Goal: Task Accomplishment & Management: Manage account settings

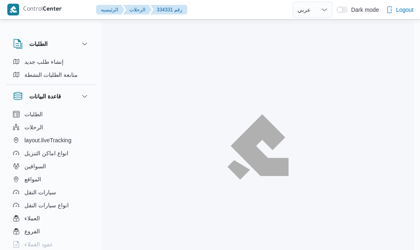
select select "ar"
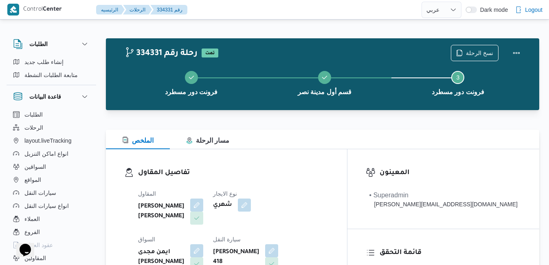
click at [275, 139] on div "الملخص مسار الرحلة" at bounding box center [322, 139] width 433 height 20
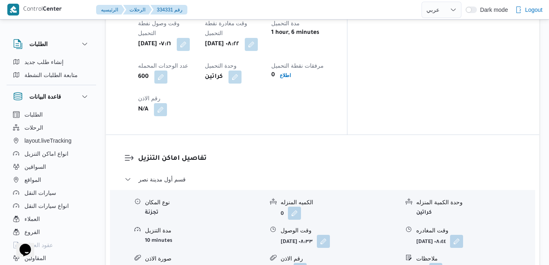
scroll to position [700, 0]
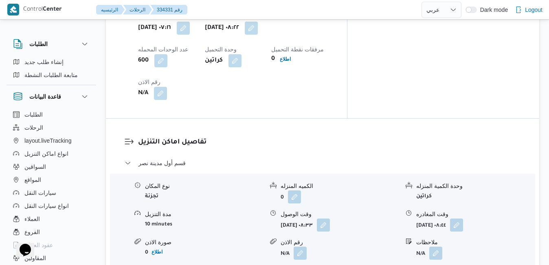
click at [330, 218] on button "button" at bounding box center [323, 224] width 13 height 13
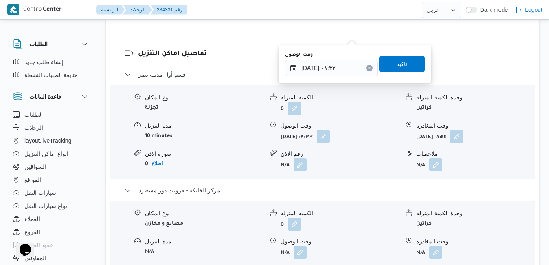
scroll to position [798, 0]
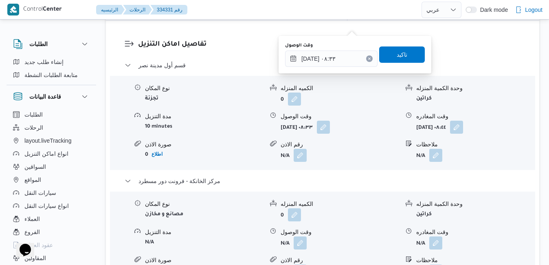
click at [399, 210] on div "تفاصيل اماكن التنزيل قسم أول مدينة نصر نوع المكان تجزئة الكميه المنزله 0 وحدة ا…" at bounding box center [322, 173] width 433 height 305
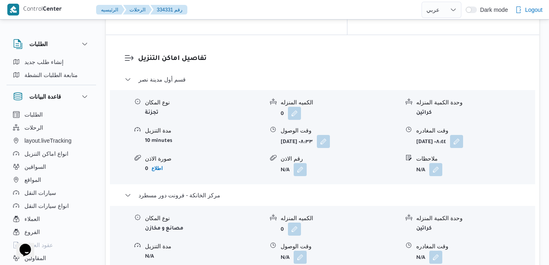
scroll to position [781, 0]
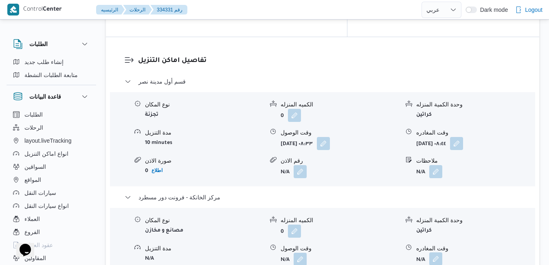
click at [420, 250] on button "button" at bounding box center [435, 258] width 13 height 13
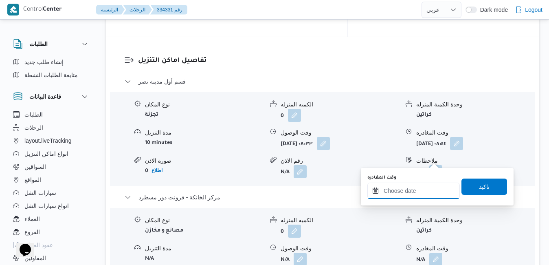
click at [401, 190] on input "وقت المغادره" at bounding box center [413, 190] width 92 height 16
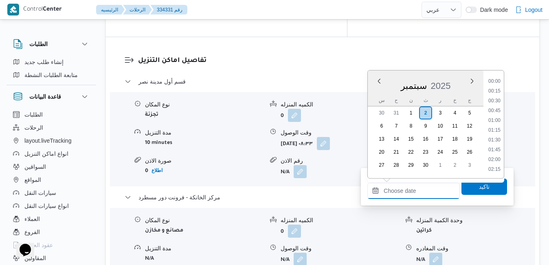
scroll to position [644, 0]
click at [374, 92] on div "سبتمبر 2025" at bounding box center [425, 84] width 116 height 21
click at [420, 138] on li "15:45" at bounding box center [494, 135] width 19 height 8
type input "[DATE] ١٥:٤٥"
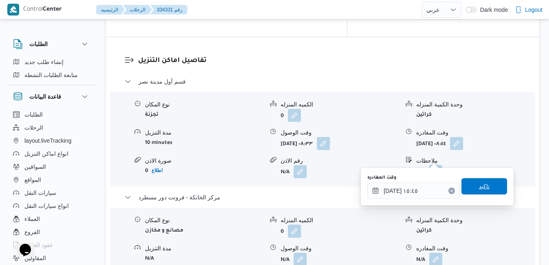
click at [420, 185] on span "تاكيد" at bounding box center [484, 186] width 11 height 10
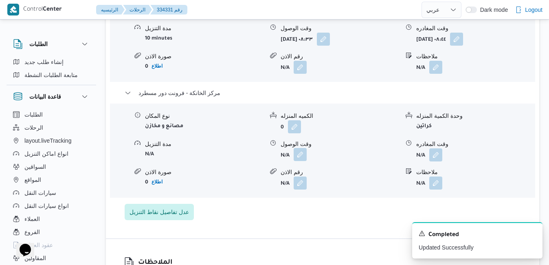
click at [302, 160] on button "button" at bounding box center [299, 154] width 13 height 13
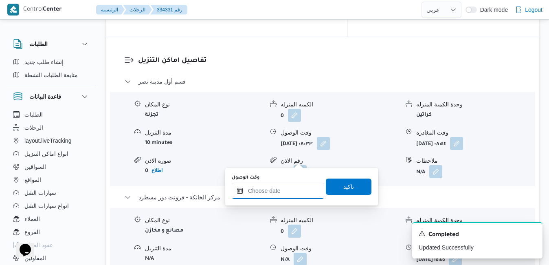
click at [290, 188] on input "وقت الوصول" at bounding box center [278, 190] width 92 height 16
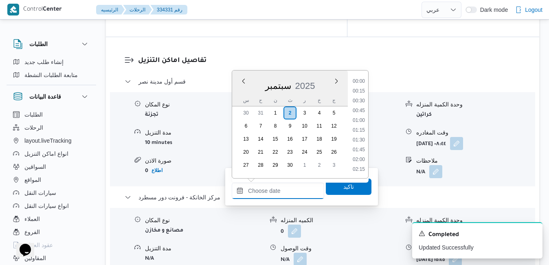
scroll to position [644, 0]
click at [242, 89] on div "سبتمبر 2025" at bounding box center [290, 84] width 116 height 21
click at [360, 127] on li "15:30" at bounding box center [358, 125] width 19 height 8
type input "٠٢/٠٩/٢٠٢٥ ١٥:٣٠"
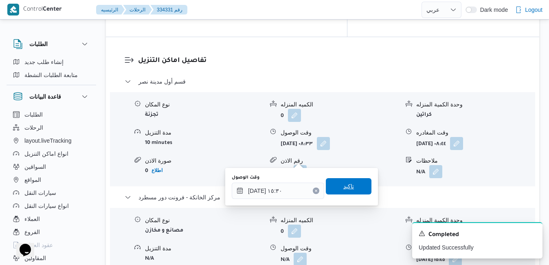
click at [343, 186] on span "تاكيد" at bounding box center [348, 186] width 11 height 10
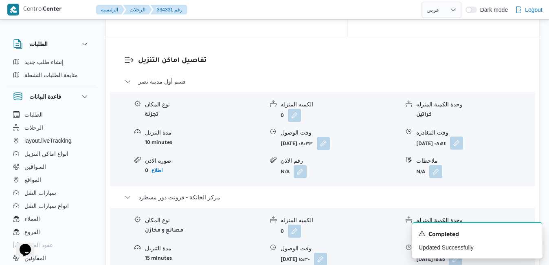
click at [420, 136] on button "button" at bounding box center [456, 142] width 13 height 13
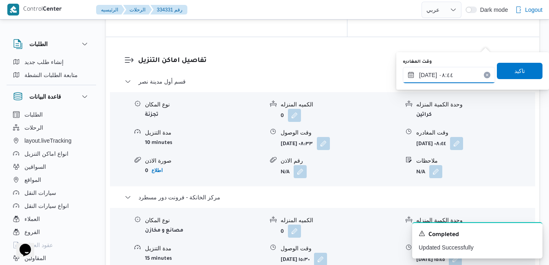
click at [420, 76] on input "٠٢/٠٩/٢٠٢٥ ٠٨:٤٤" at bounding box center [448, 75] width 92 height 16
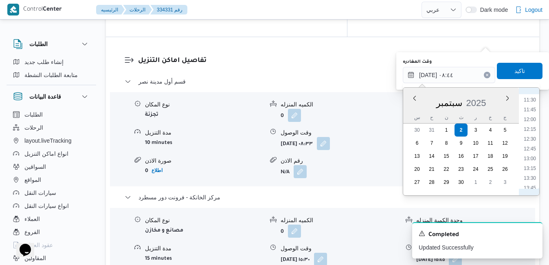
scroll to position [530, 0]
click at [420, 154] on li "15:00" at bounding box center [529, 154] width 19 height 8
type input "٠٢/٠٩/٢٠٢٥ ١٥:٠٠"
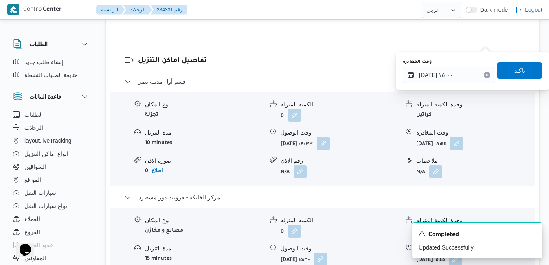
click at [420, 70] on span "تاكيد" at bounding box center [519, 71] width 11 height 10
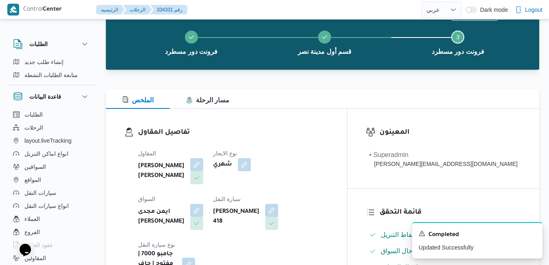
scroll to position [0, 0]
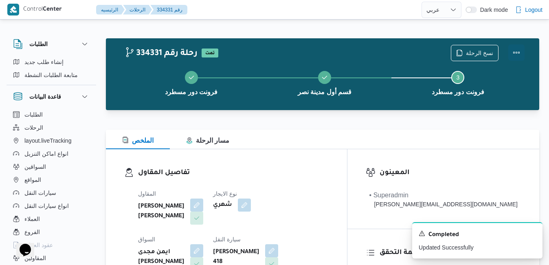
click at [420, 54] on button "Actions" at bounding box center [516, 52] width 16 height 16
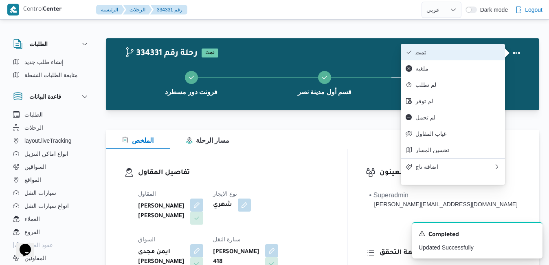
click at [420, 55] on span "تمت" at bounding box center [457, 52] width 85 height 7
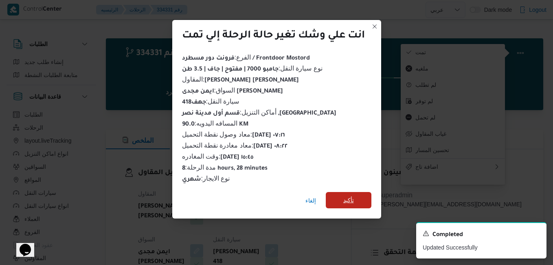
click at [343, 198] on span "تأكيد" at bounding box center [348, 200] width 11 height 10
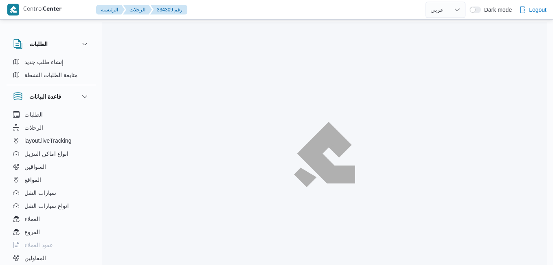
select select "ar"
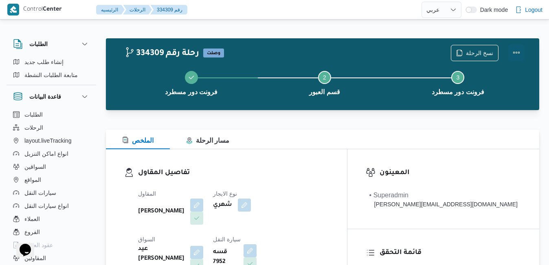
click at [516, 50] on button "Actions" at bounding box center [516, 52] width 16 height 16
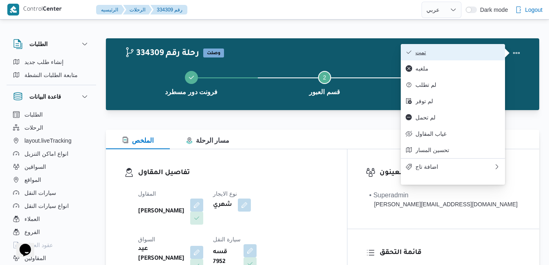
click at [469, 55] on span "تمت" at bounding box center [457, 52] width 85 height 7
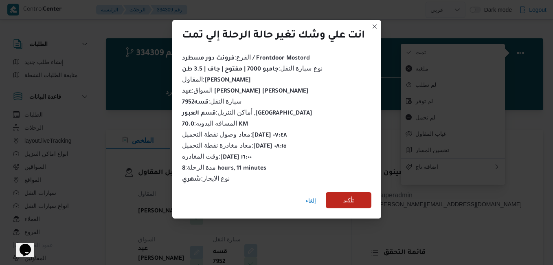
click at [361, 199] on span "تأكيد" at bounding box center [349, 200] width 46 height 16
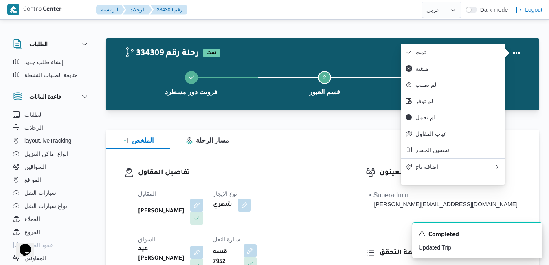
click at [330, 151] on div "تفاصيل المقاول المقاول عبدالقادر عادل عبدالقادر الحسيني نوع الايجار شهري السواق…" at bounding box center [226, 244] width 241 height 191
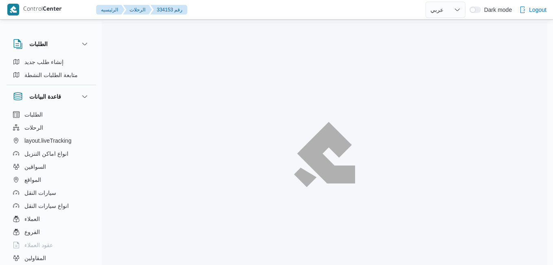
select select "ar"
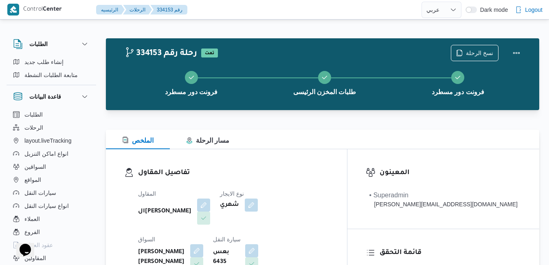
click at [273, 151] on div "تفاصيل المقاول المقاول الهامي محمد خالد علي نوع الايجار شهري السواق يوسف حسين ح…" at bounding box center [226, 243] width 241 height 188
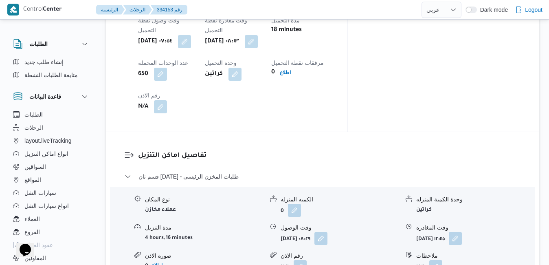
scroll to position [700, 0]
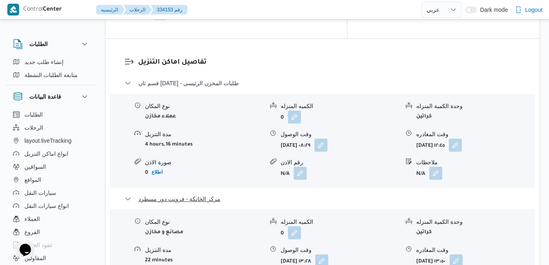
scroll to position [781, 0]
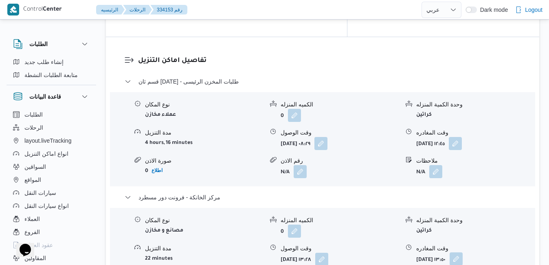
click at [462, 252] on button "button" at bounding box center [455, 258] width 13 height 13
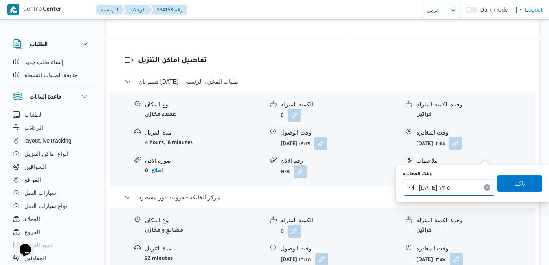
click at [442, 185] on input "٠٢/٠٩/٢٠٢٥ ١٣:٥٠" at bounding box center [448, 187] width 92 height 16
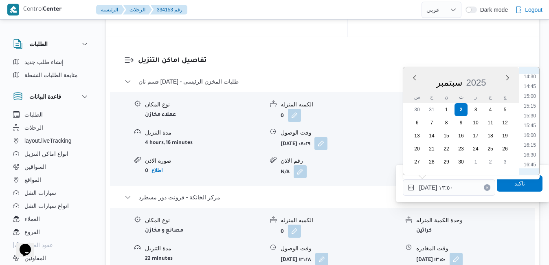
scroll to position [570, 0]
click at [534, 133] on li "16:00" at bounding box center [529, 133] width 19 height 8
type input "[DATE] ١٦:٠٠"
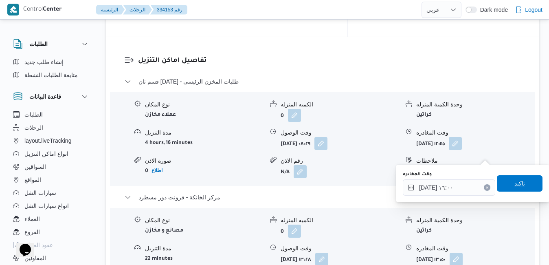
click at [504, 187] on span "تاكيد" at bounding box center [519, 183] width 46 height 16
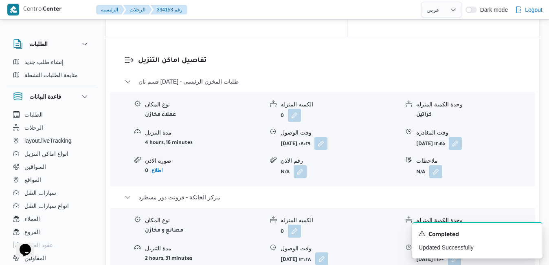
click at [328, 252] on button "button" at bounding box center [321, 258] width 13 height 13
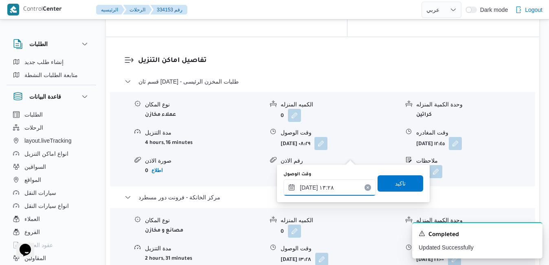
click at [331, 187] on input "٠٢/٠٩/٢٠٢٥ ١٣:٢٨" at bounding box center [329, 187] width 92 height 16
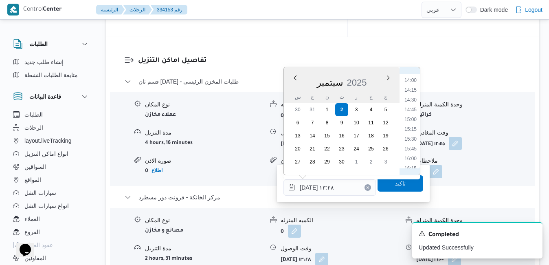
scroll to position [551, 0]
click at [415, 144] on li "15:45" at bounding box center [410, 142] width 19 height 8
type input "[DATE] ١٥:٤٥"
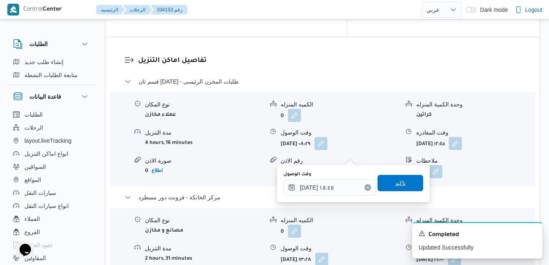
click at [396, 180] on span "تاكيد" at bounding box center [400, 183] width 11 height 10
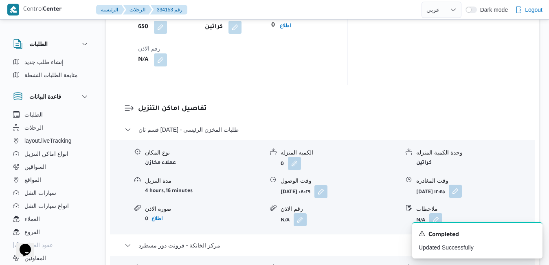
scroll to position [732, 0]
click at [533, 235] on icon "Dismiss toast" at bounding box center [532, 232] width 7 height 7
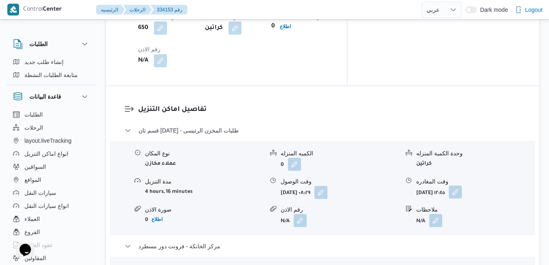
click at [461, 185] on button "button" at bounding box center [454, 191] width 13 height 13
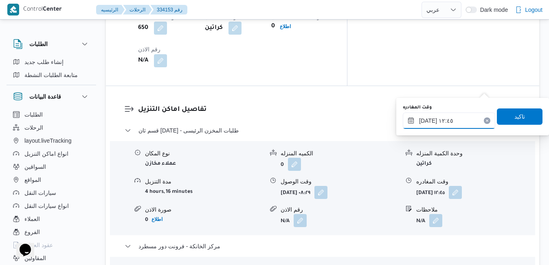
click at [457, 127] on input "٠٢/٠٩/٢٠٢٥ ١٢:٤٥" at bounding box center [448, 120] width 92 height 16
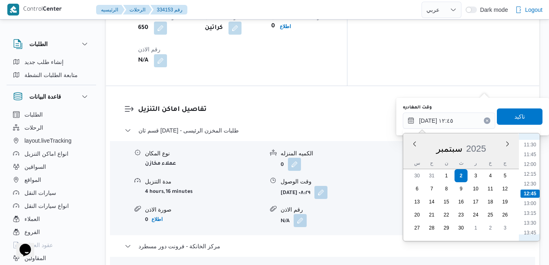
scroll to position [531, 0]
click at [534, 189] on li "14:45" at bounding box center [529, 189] width 19 height 8
type input "[DATE] ١٤:٤٥"
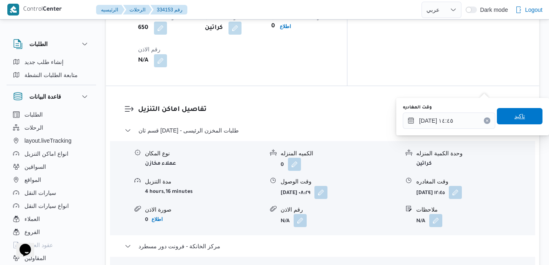
click at [519, 114] on span "تاكيد" at bounding box center [519, 116] width 46 height 16
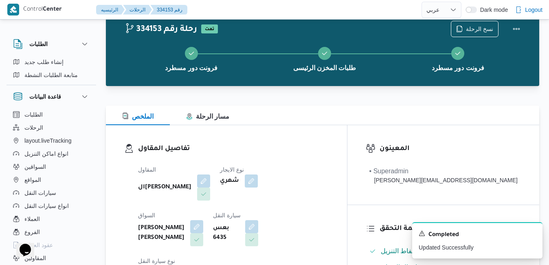
scroll to position [0, 0]
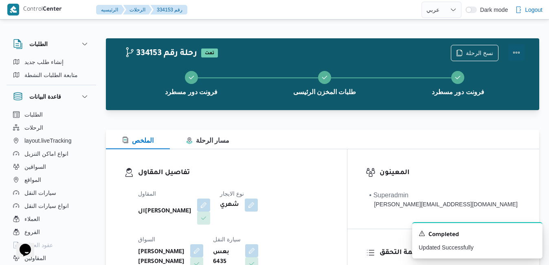
click at [514, 49] on button "Actions" at bounding box center [516, 52] width 16 height 16
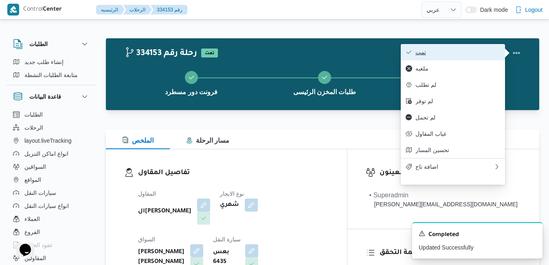
click at [466, 50] on span "تمت" at bounding box center [457, 52] width 85 height 7
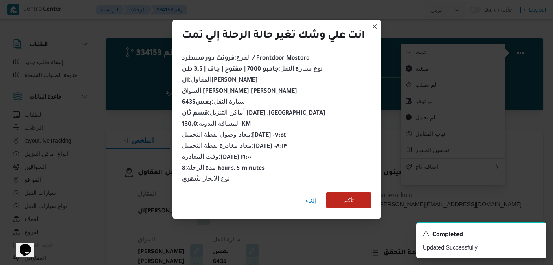
click at [343, 197] on span "تأكيد" at bounding box center [348, 200] width 11 height 10
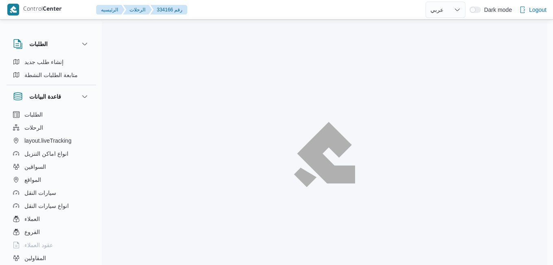
select select "ar"
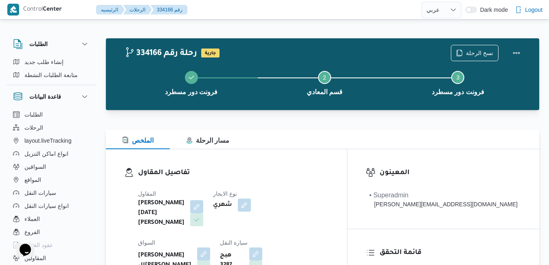
click at [292, 141] on div "الملخص مسار الرحلة" at bounding box center [322, 139] width 433 height 20
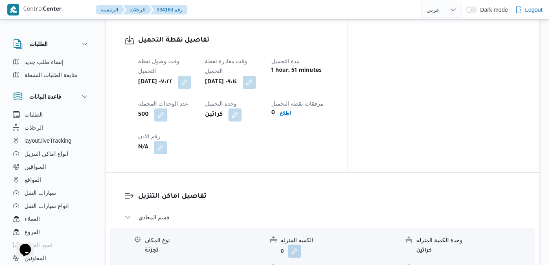
scroll to position [665, 0]
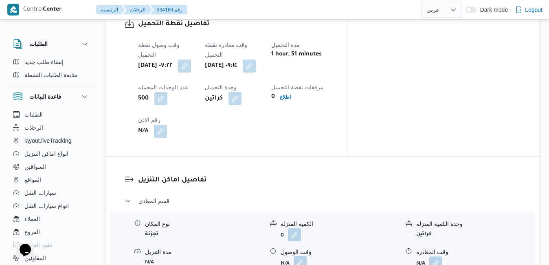
click at [299, 256] on button "button" at bounding box center [299, 262] width 13 height 13
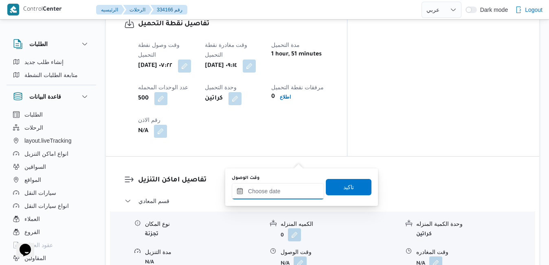
click at [278, 193] on input "وقت الوصول" at bounding box center [278, 191] width 92 height 16
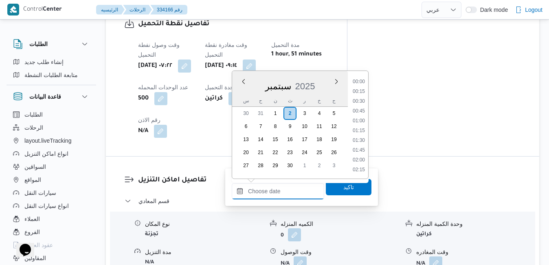
scroll to position [654, 0]
click at [237, 96] on div "س ح ن ث ر خ ج" at bounding box center [290, 100] width 116 height 11
click at [359, 158] on li "10:15" at bounding box center [358, 159] width 19 height 8
type input "٠٢/٠٩/٢٠٢٥ ١٠:١٥"
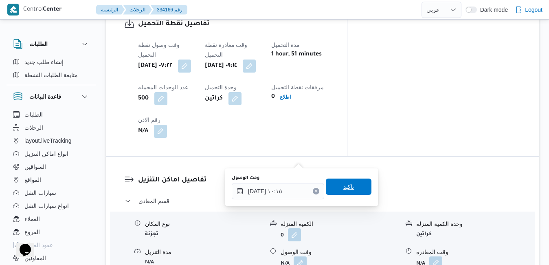
click at [344, 188] on span "تاكيد" at bounding box center [348, 186] width 11 height 10
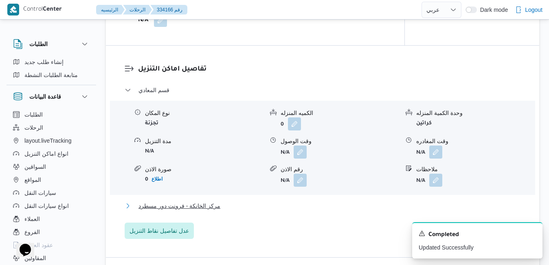
click at [303, 210] on button "مركز الخانكة - فرونت دور مسطرد" at bounding box center [323, 206] width 396 height 10
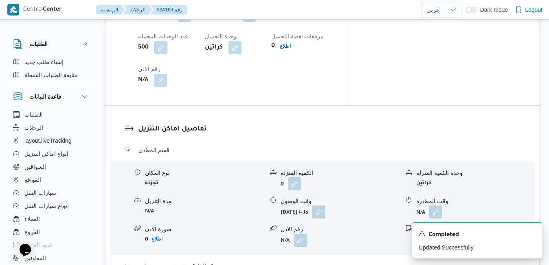
scroll to position [828, 0]
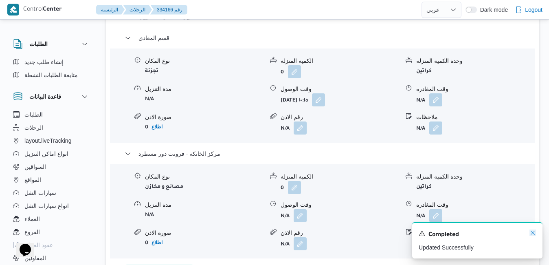
click at [531, 235] on icon "Dismiss toast" at bounding box center [532, 232] width 7 height 7
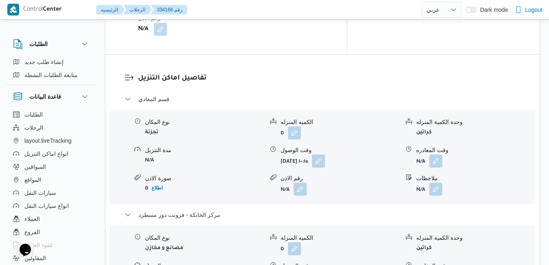
scroll to position [779, 0]
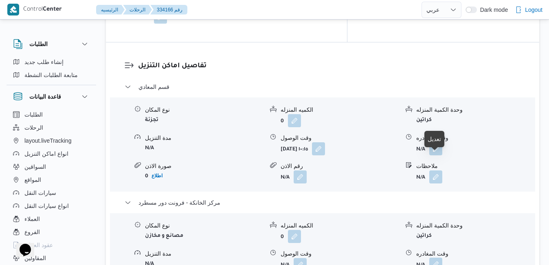
click at [433, 257] on button "button" at bounding box center [435, 263] width 13 height 13
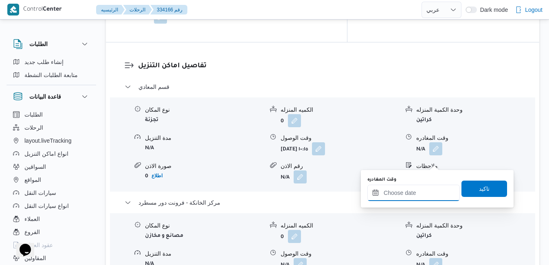
click at [391, 189] on input "وقت المغادره" at bounding box center [413, 192] width 92 height 16
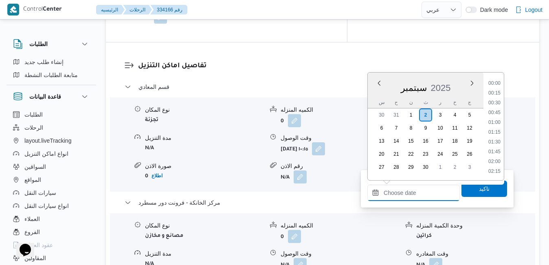
scroll to position [654, 0]
click at [376, 94] on div "سبتمبر 2025" at bounding box center [425, 86] width 116 height 21
click at [496, 138] on li "16:00" at bounding box center [494, 137] width 19 height 8
type input "٠٢/٠٩/٢٠٢٥ ١٦:٠٠"
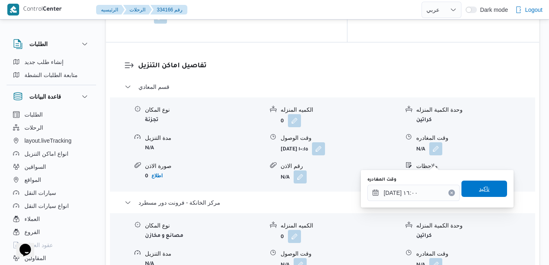
click at [470, 190] on span "تاكيد" at bounding box center [484, 188] width 46 height 16
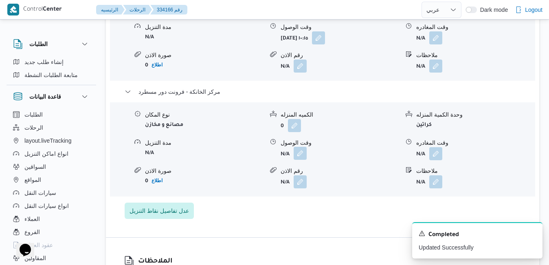
click at [302, 160] on button "button" at bounding box center [299, 152] width 13 height 13
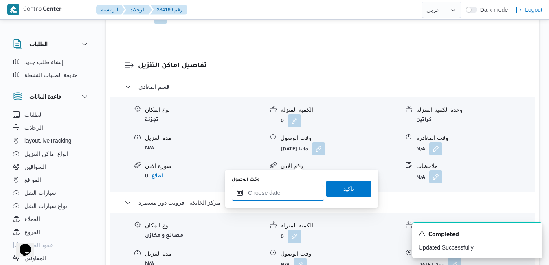
click at [276, 193] on input "وقت الوصول" at bounding box center [278, 192] width 92 height 16
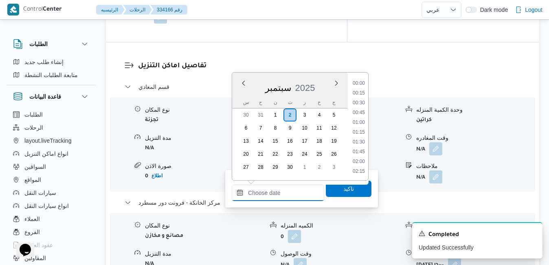
scroll to position [654, 0]
click at [237, 98] on div "س ح ن ث ر خ ج" at bounding box center [290, 101] width 116 height 11
click at [357, 127] on li "15:45" at bounding box center [358, 127] width 19 height 8
type input "٠٢/٠٩/٢٠٢٥ ١٥:٤٥"
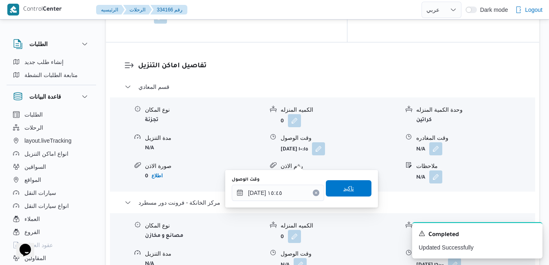
click at [345, 191] on span "تاكيد" at bounding box center [348, 188] width 11 height 10
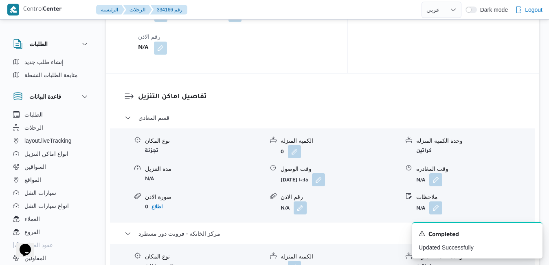
scroll to position [747, 0]
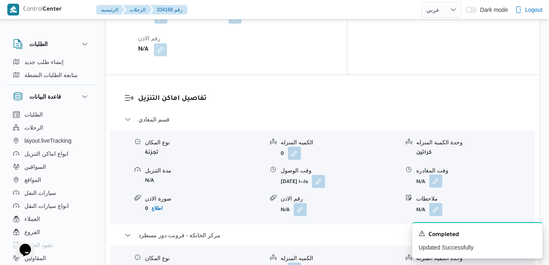
click at [440, 174] on button "button" at bounding box center [435, 180] width 13 height 13
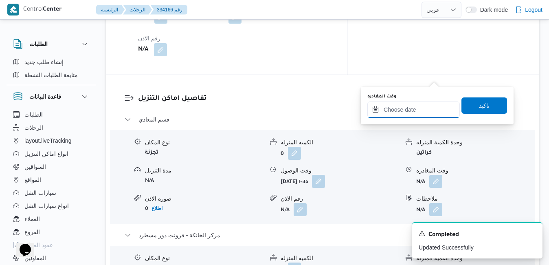
click at [402, 107] on input "وقت المغادره" at bounding box center [413, 109] width 92 height 16
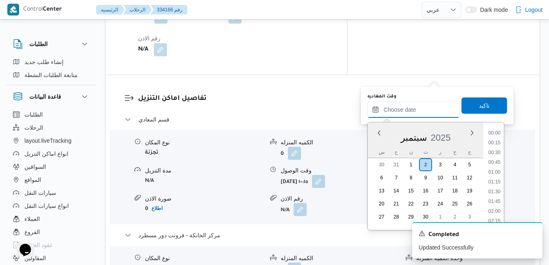
scroll to position [654, 0]
click at [373, 148] on div "س ح ن ث ر خ ج" at bounding box center [425, 151] width 116 height 11
click at [500, 138] on li "14:45" at bounding box center [494, 138] width 19 height 8
type input "٠٢/٠٩/٢٠٢٥ ١٤:٤٥"
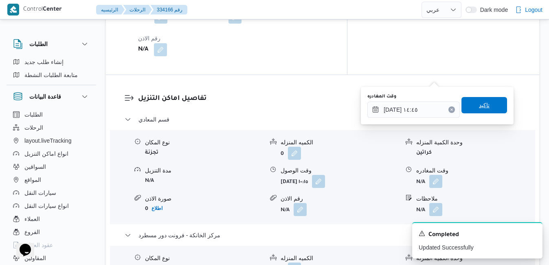
click at [488, 105] on span "تاكيد" at bounding box center [484, 105] width 46 height 16
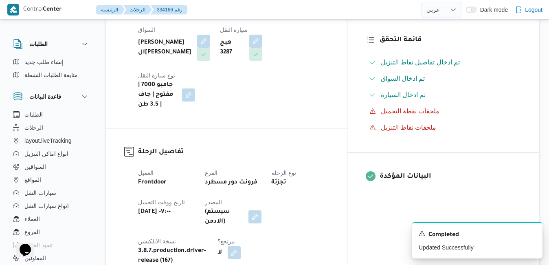
scroll to position [210, 0]
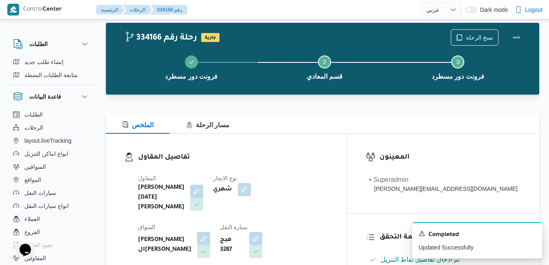
scroll to position [0, 0]
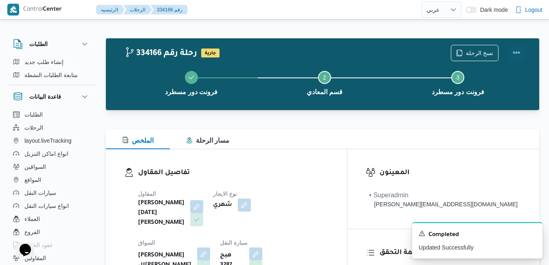
click at [515, 53] on button "Actions" at bounding box center [516, 52] width 16 height 16
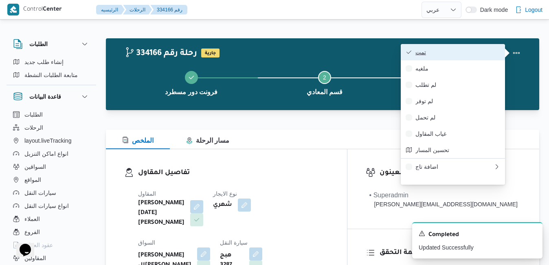
click at [479, 53] on span "تمت" at bounding box center [457, 52] width 85 height 7
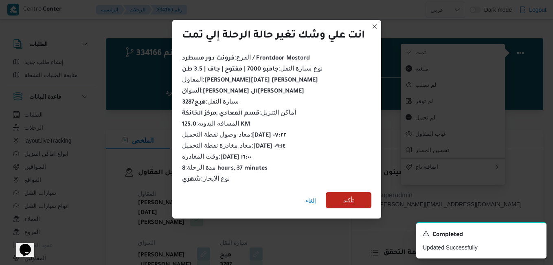
click at [356, 198] on span "تأكيد" at bounding box center [349, 200] width 46 height 16
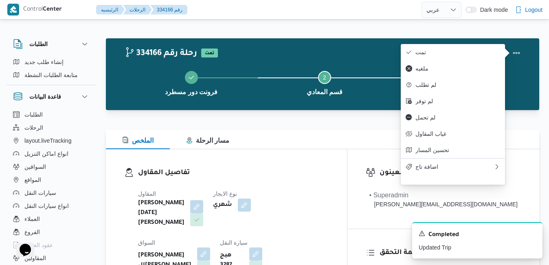
click at [328, 170] on h3 "تفاصيل المقاول" at bounding box center [233, 172] width 190 height 11
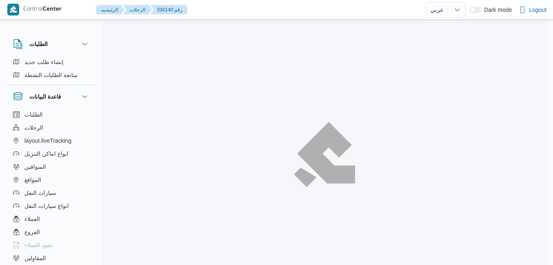
select select "ar"
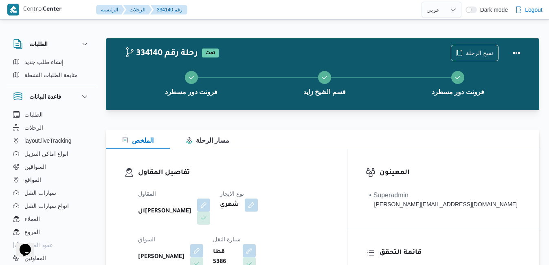
click at [314, 147] on div "الملخص مسار الرحلة" at bounding box center [322, 139] width 433 height 20
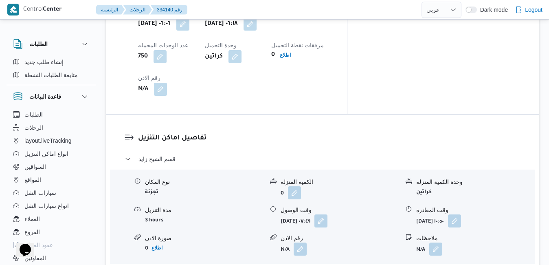
scroll to position [716, 0]
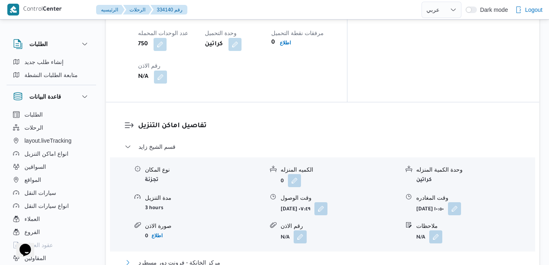
click at [306, 257] on button "مركز الخانكة - فرونت دور مسطرد" at bounding box center [323, 262] width 396 height 10
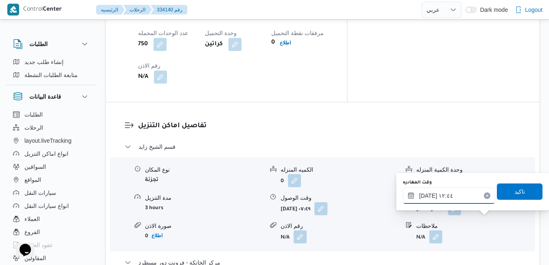
click at [458, 197] on input "[DATE] ١٢:٤٤" at bounding box center [448, 195] width 92 height 16
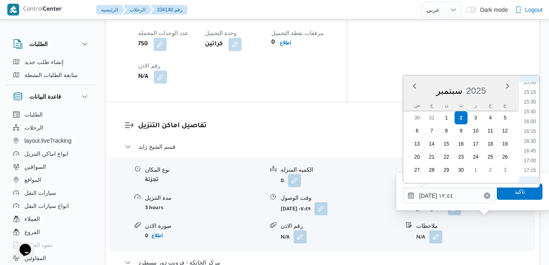
scroll to position [604, 0]
click at [529, 109] on li "16:00" at bounding box center [529, 107] width 19 height 8
type input "[DATE] ١٦:٠٠"
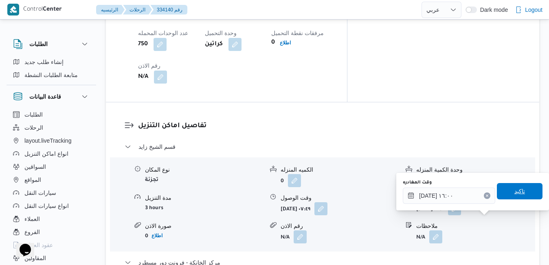
click at [516, 194] on span "تاكيد" at bounding box center [519, 191] width 11 height 10
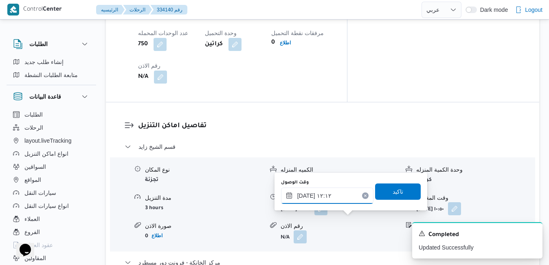
click at [332, 197] on input "[DATE] ١٢:١٢" at bounding box center [327, 195] width 92 height 16
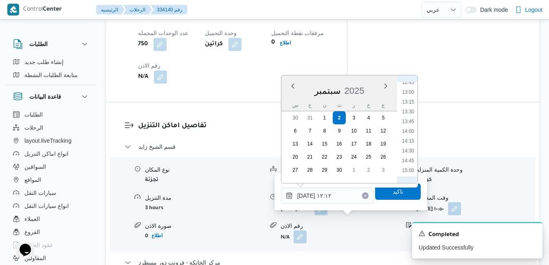
scroll to position [584, 0]
click at [410, 117] on li "15:45" at bounding box center [407, 117] width 19 height 8
type input "[DATE] ١٥:٤٥"
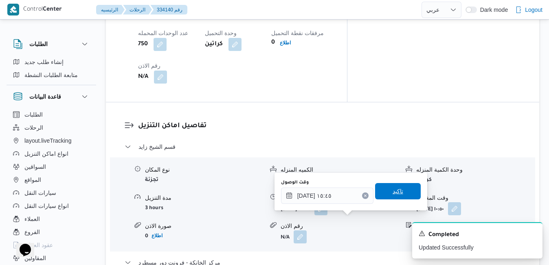
click at [392, 189] on span "تاكيد" at bounding box center [397, 191] width 11 height 10
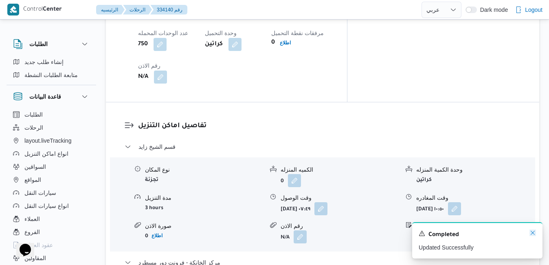
click at [531, 234] on icon "Dismiss toast" at bounding box center [532, 232] width 4 height 4
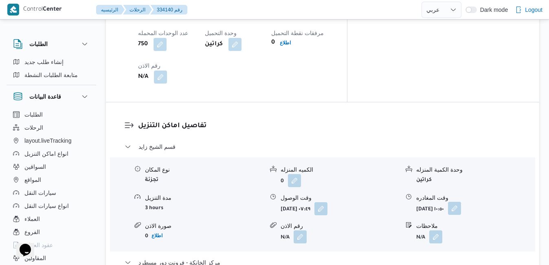
click at [461, 201] on button "button" at bounding box center [454, 207] width 13 height 13
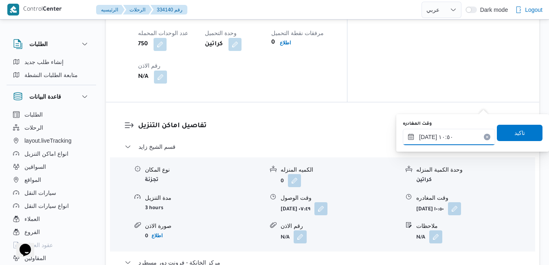
click at [456, 138] on input "[DATE] ١٠:٥٠" at bounding box center [448, 137] width 92 height 16
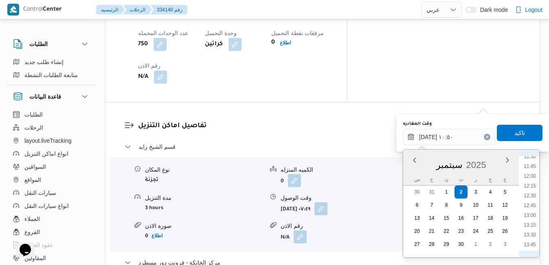
scroll to position [536, 0]
click at [530, 199] on li "14:45" at bounding box center [529, 201] width 19 height 8
type input "[DATE] ١٤:٤٥"
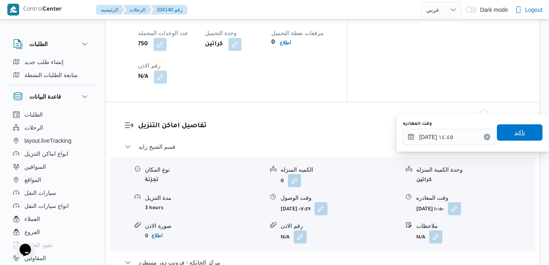
click at [514, 137] on span "تاكيد" at bounding box center [519, 132] width 46 height 16
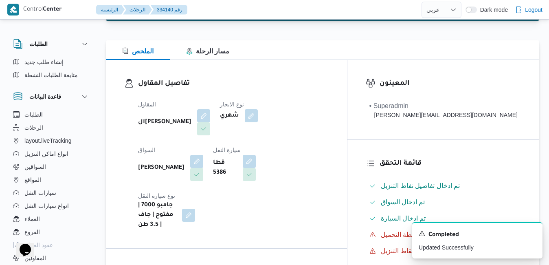
scroll to position [0, 0]
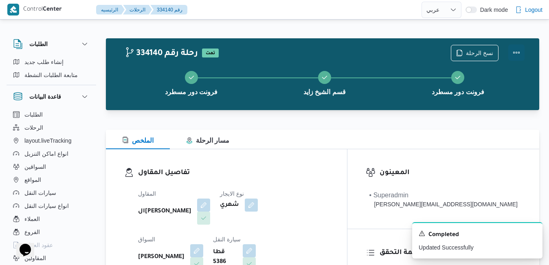
click at [517, 50] on button "Actions" at bounding box center [516, 52] width 16 height 16
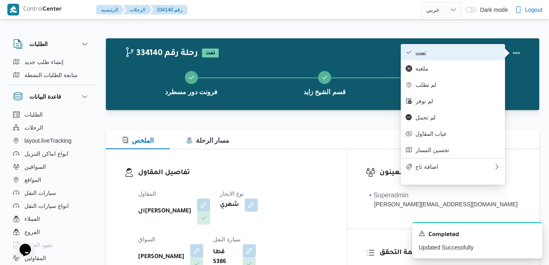
click at [485, 53] on span "تمت" at bounding box center [457, 52] width 85 height 7
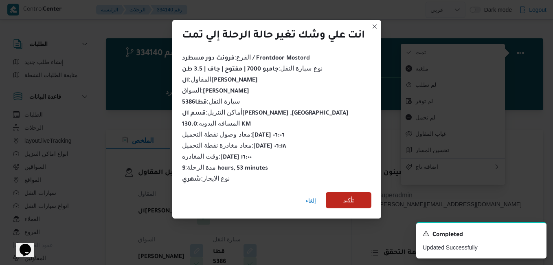
click at [360, 199] on span "تأكيد" at bounding box center [349, 200] width 46 height 16
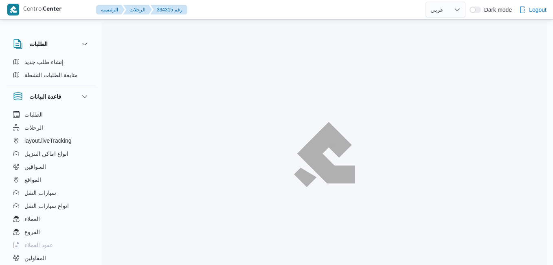
select select "ar"
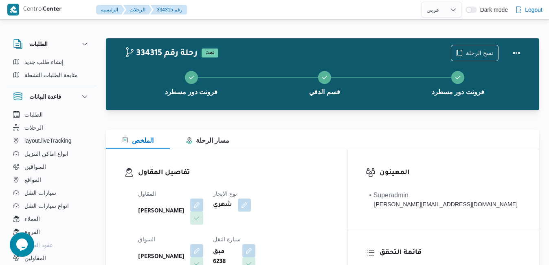
click at [313, 158] on div "تفاصيل المقاول المقاول محمد صلاح عبداللطيف الشريف نوع الايجار شهري السواق عزت س…" at bounding box center [226, 243] width 241 height 188
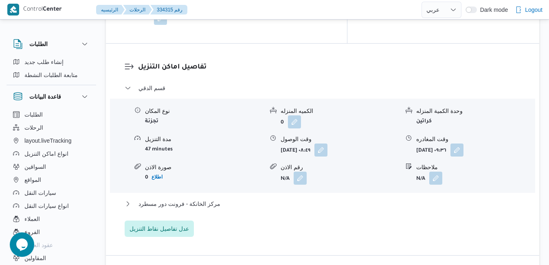
scroll to position [781, 0]
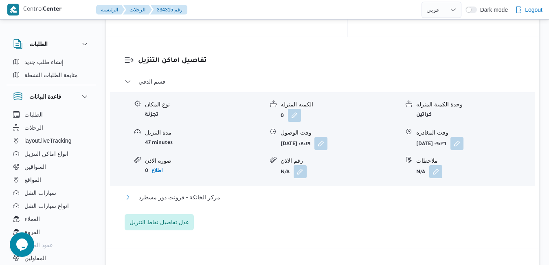
click at [345, 192] on button "مركز الخانكة - فرونت دور مسطرد" at bounding box center [323, 197] width 396 height 10
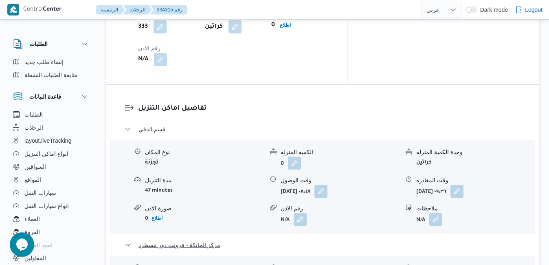
scroll to position [814, 0]
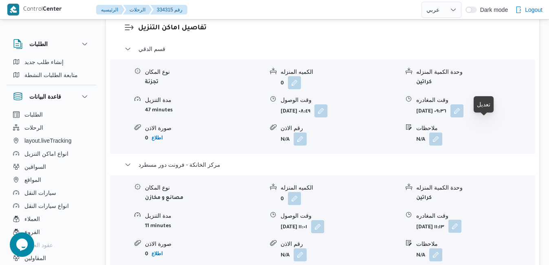
click at [461, 219] on button "button" at bounding box center [454, 225] width 13 height 13
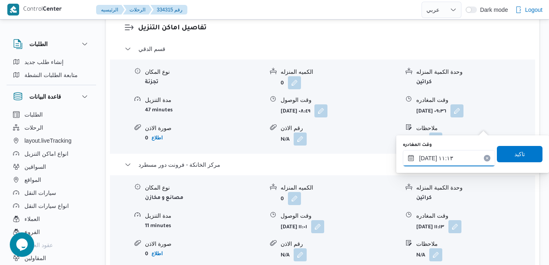
click at [447, 161] on input "٠٢/٠٩/٢٠٢٥ ١١:١٣" at bounding box center [448, 158] width 92 height 16
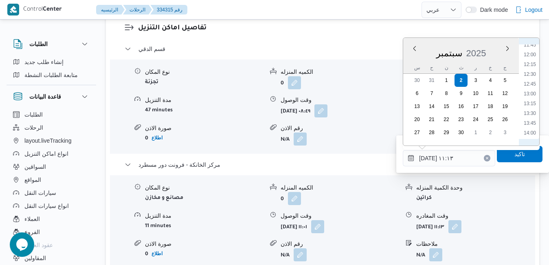
scroll to position [545, 0]
click at [530, 122] on li "15:45" at bounding box center [529, 118] width 19 height 8
type input "[DATE] ١٥:٤٥"
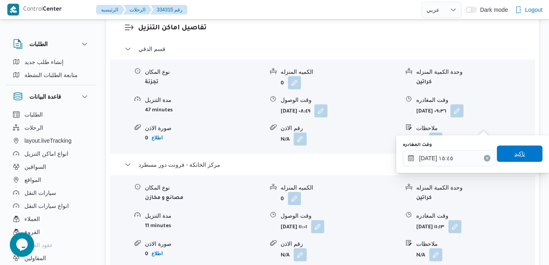
click at [514, 149] on span "تاكيد" at bounding box center [519, 154] width 11 height 10
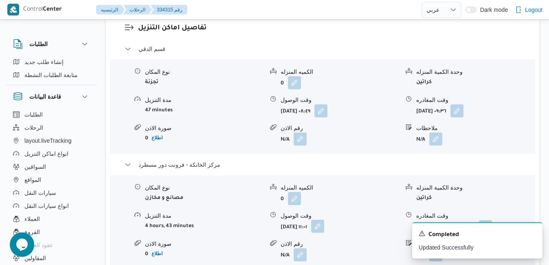
click at [324, 219] on button "button" at bounding box center [317, 225] width 13 height 13
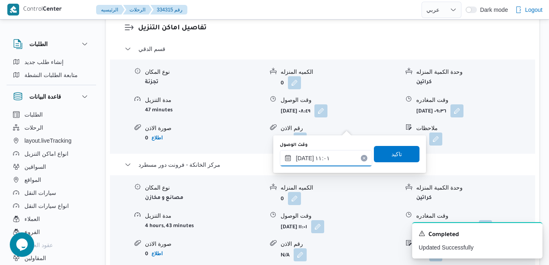
click at [320, 158] on input "٠٢/٠٩/٢٠٢٥ ١١:٠١" at bounding box center [326, 158] width 92 height 16
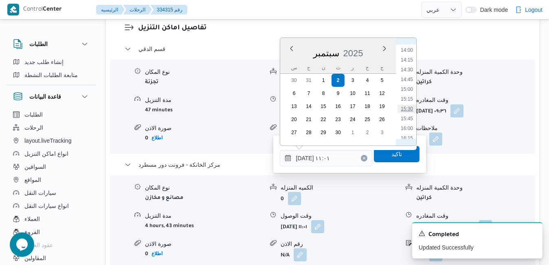
click at [407, 108] on li "15:30" at bounding box center [406, 109] width 19 height 8
type input "٠٢/٠٩/٢٠٢٥ ١٥:٣٠"
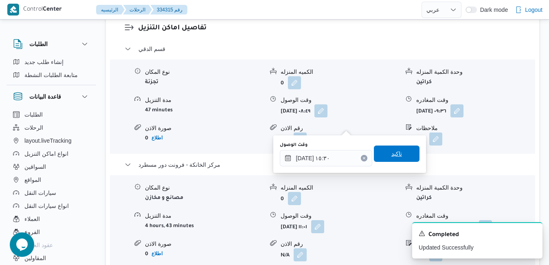
click at [391, 156] on span "تاكيد" at bounding box center [396, 154] width 11 height 10
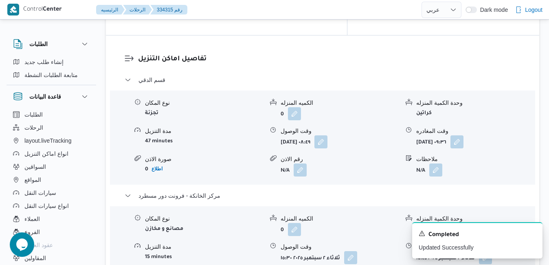
scroll to position [781, 0]
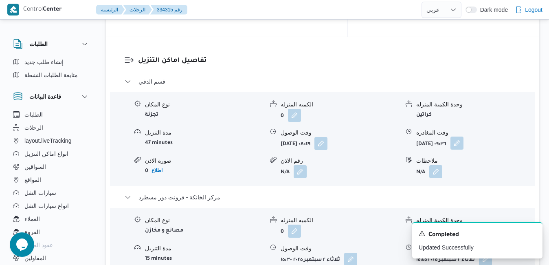
click at [463, 137] on span at bounding box center [454, 143] width 17 height 13
click at [463, 136] on button "button" at bounding box center [456, 142] width 13 height 13
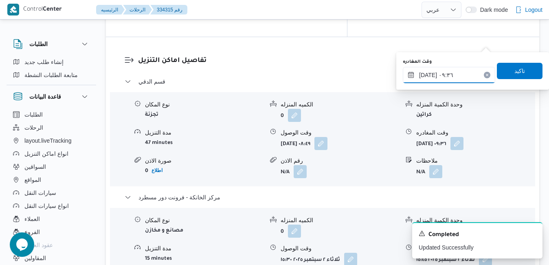
click at [456, 78] on input "٠٢/٠٩/٢٠٢٥ ٠٩:٣٦" at bounding box center [448, 75] width 92 height 16
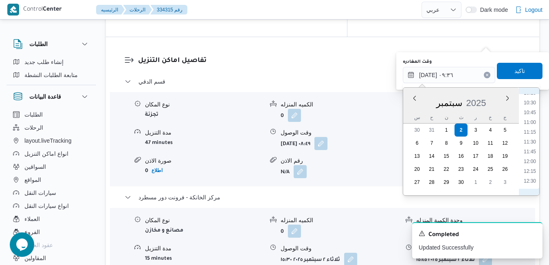
scroll to position [487, 0]
click at [530, 187] on li "14:45" at bounding box center [529, 188] width 19 height 8
type input "٠٢/٠٩/٢٠٢٥ ١٤:٤٥"
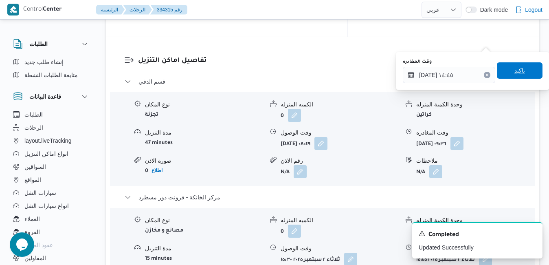
click at [523, 70] on span "تاكيد" at bounding box center [519, 70] width 46 height 16
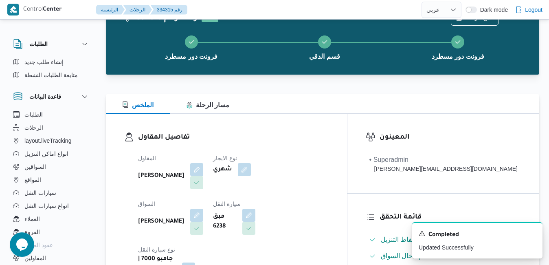
scroll to position [0, 0]
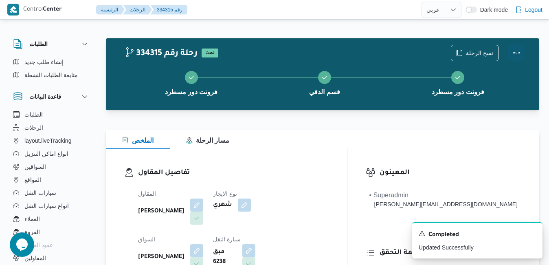
click at [512, 50] on button "Actions" at bounding box center [516, 52] width 16 height 16
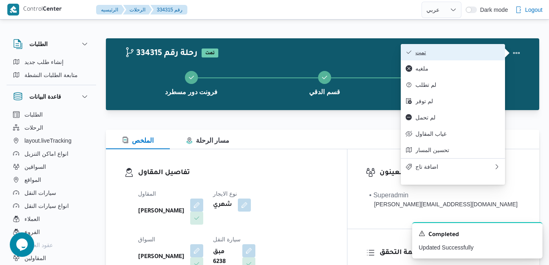
click at [485, 52] on span "تمت" at bounding box center [457, 52] width 85 height 7
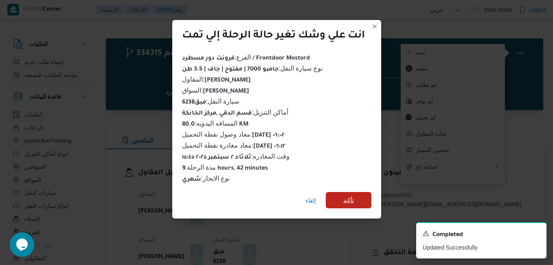
click at [361, 199] on span "تأكيد" at bounding box center [349, 200] width 46 height 16
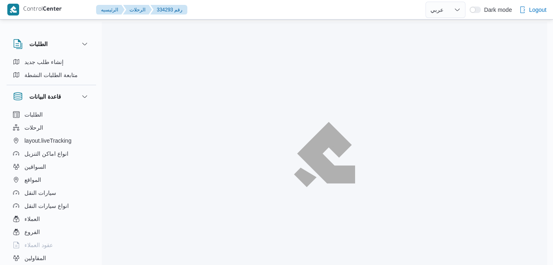
select select "ar"
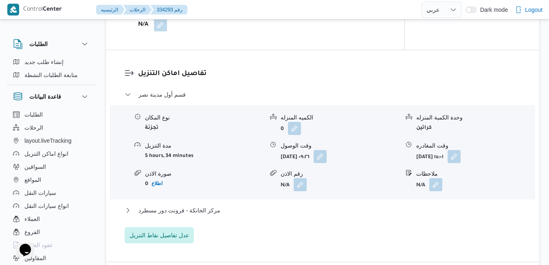
scroll to position [684, 0]
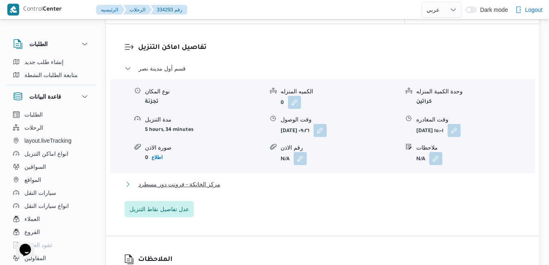
click at [285, 188] on button "مركز الخانكة - فرونت دور مسطرد" at bounding box center [323, 184] width 396 height 10
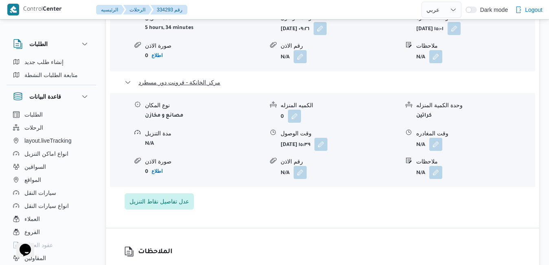
scroll to position [798, 0]
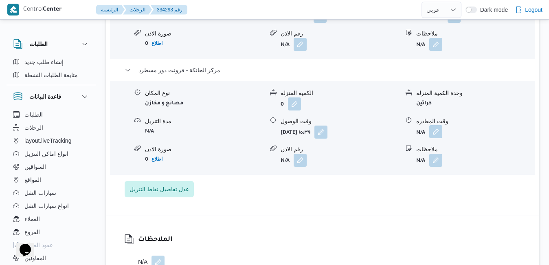
click at [438, 138] on button "button" at bounding box center [435, 131] width 13 height 13
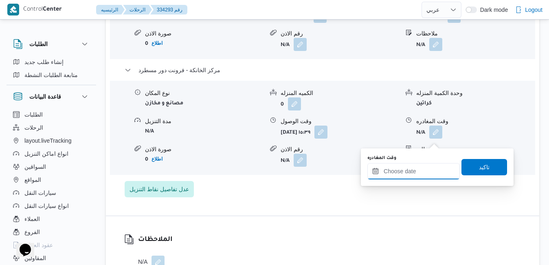
click at [398, 171] on input "وقت المغادره" at bounding box center [413, 171] width 92 height 16
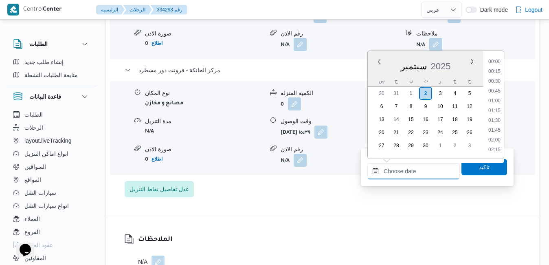
scroll to position [663, 0]
click at [373, 74] on div "[DATE]" at bounding box center [425, 64] width 116 height 21
click at [498, 104] on li "16:00" at bounding box center [494, 106] width 19 height 8
type input "[DATE] ١٦:٠٠"
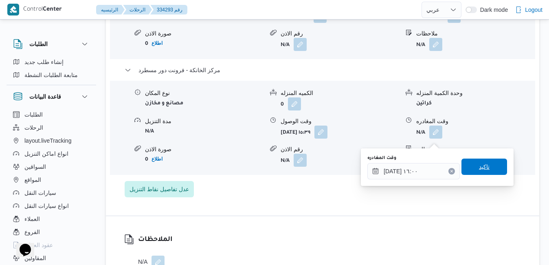
click at [481, 164] on span "تاكيد" at bounding box center [484, 167] width 11 height 10
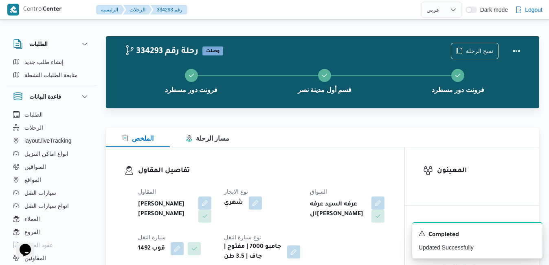
scroll to position [0, 0]
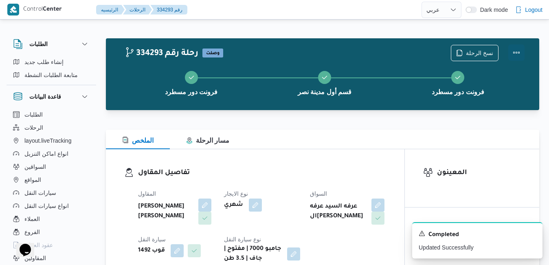
click at [516, 54] on button "Actions" at bounding box center [516, 52] width 16 height 16
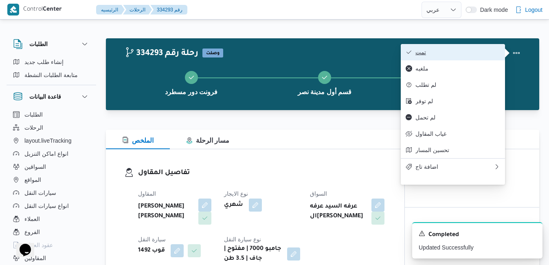
click at [464, 54] on span "تمت" at bounding box center [457, 52] width 85 height 7
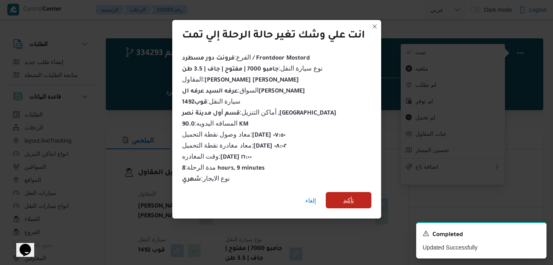
click at [350, 197] on span "تأكيد" at bounding box center [348, 200] width 11 height 10
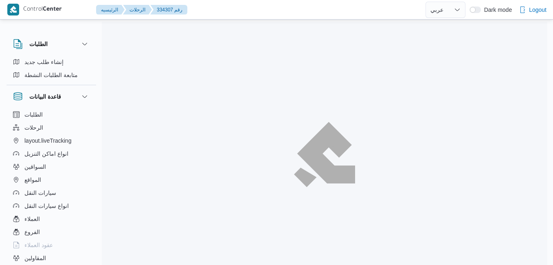
select select "ar"
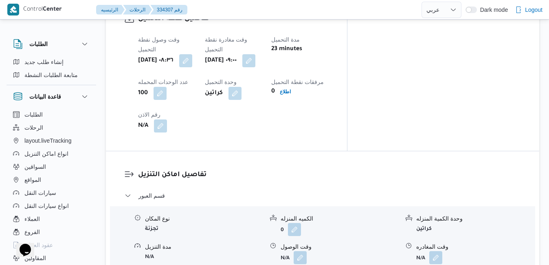
scroll to position [684, 0]
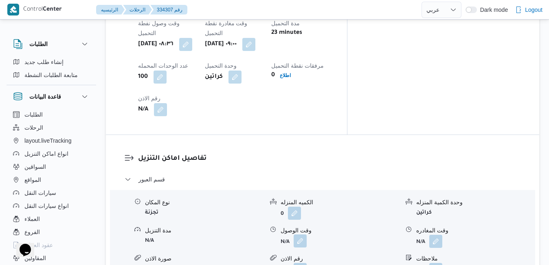
click at [300, 234] on button "button" at bounding box center [299, 240] width 13 height 13
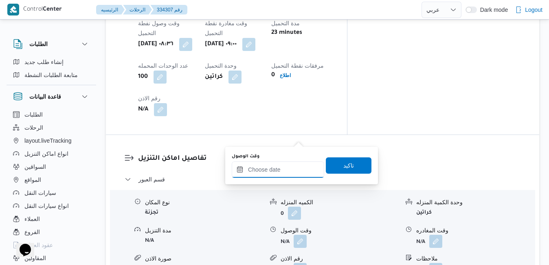
click at [275, 172] on input "وقت الوصول" at bounding box center [278, 169] width 92 height 16
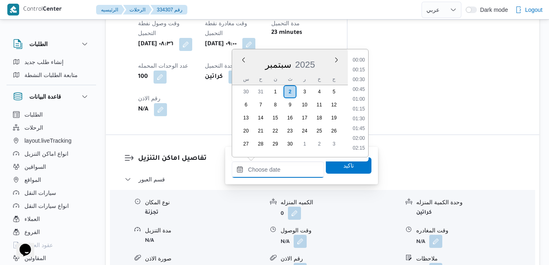
scroll to position [663, 0]
click at [242, 70] on div "[DATE]" at bounding box center [290, 62] width 116 height 21
click at [360, 72] on li "09:30" at bounding box center [358, 70] width 19 height 8
type input "[DATE] ٠٩:٣٠"
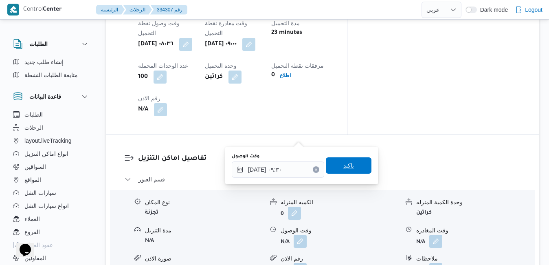
click at [343, 164] on span "تاكيد" at bounding box center [348, 165] width 11 height 10
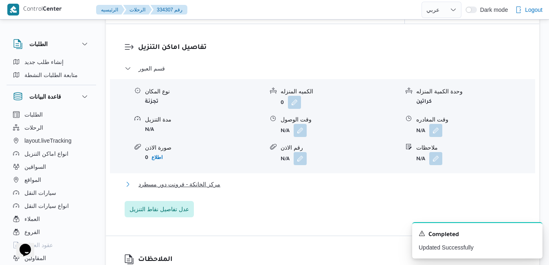
click at [301, 189] on button "مركز الخانكة - فرونت دور مسطرد" at bounding box center [323, 184] width 396 height 10
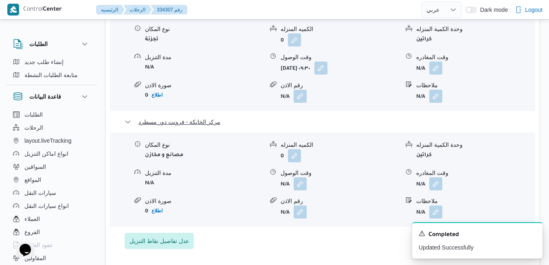
scroll to position [863, 0]
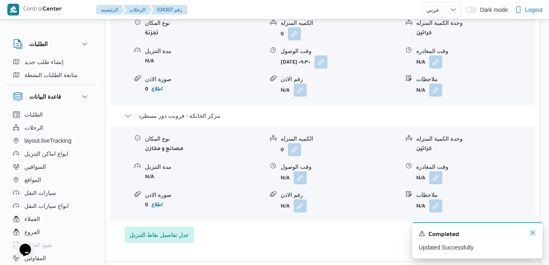
click at [531, 233] on icon "Dismiss toast" at bounding box center [532, 232] width 7 height 7
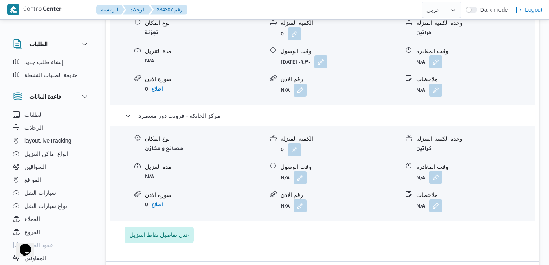
click at [437, 171] on button "button" at bounding box center [435, 177] width 13 height 13
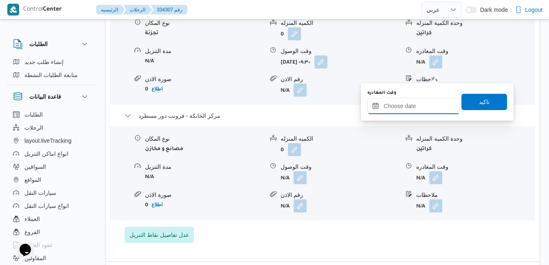
click at [403, 107] on input "وقت المغادره" at bounding box center [413, 106] width 92 height 16
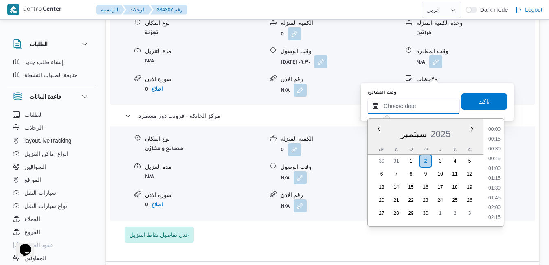
scroll to position [663, 0]
click at [379, 136] on div "سبتمبر 2025" at bounding box center [425, 132] width 116 height 21
click at [498, 175] on li "16:00" at bounding box center [494, 173] width 19 height 8
type input "[DATE] ١٦:٠٠"
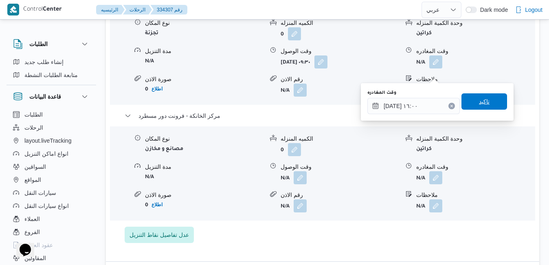
click at [487, 104] on span "تاكيد" at bounding box center [484, 101] width 46 height 16
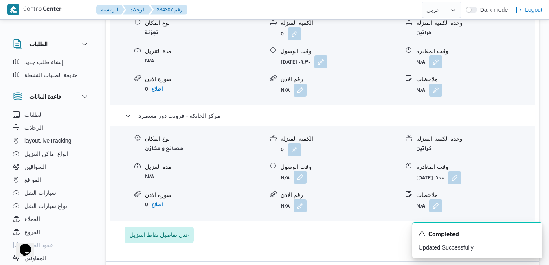
click at [303, 171] on button "button" at bounding box center [299, 177] width 13 height 13
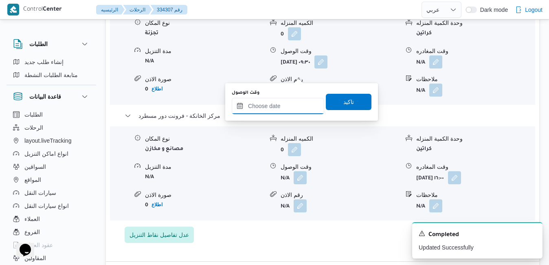
click at [293, 104] on input "وقت الوصول" at bounding box center [278, 106] width 92 height 16
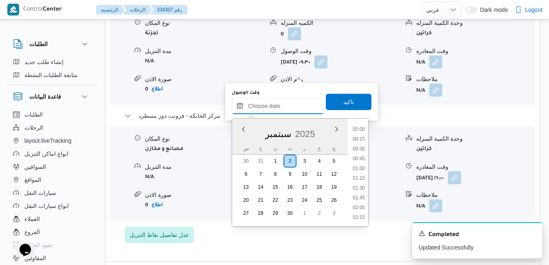
scroll to position [663, 0]
click at [239, 144] on div "س ح ن ث ر خ ج" at bounding box center [290, 147] width 116 height 11
click at [362, 164] on li "15:45" at bounding box center [358, 164] width 19 height 8
type input "[DATE] ١٥:٤٥"
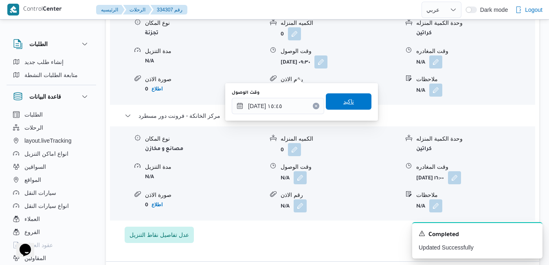
click at [345, 105] on span "تاكيد" at bounding box center [348, 101] width 11 height 10
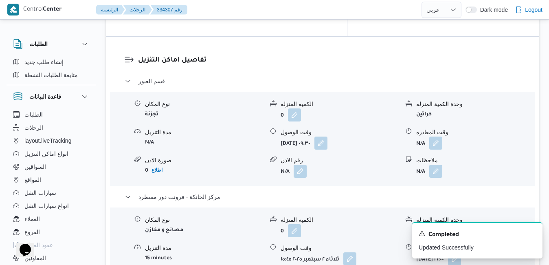
scroll to position [781, 0]
click at [436, 136] on button "button" at bounding box center [435, 142] width 13 height 13
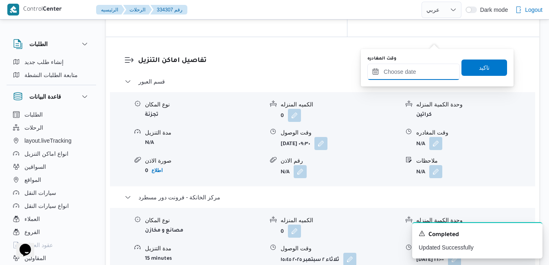
click at [413, 72] on input "وقت المغادره" at bounding box center [413, 71] width 92 height 16
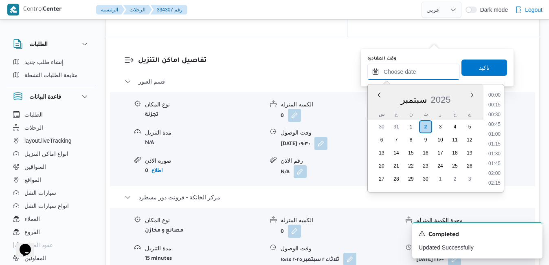
scroll to position [663, 0]
click at [369, 106] on div "سبتمبر 2025" at bounding box center [425, 97] width 116 height 21
click at [497, 111] on li "15:15" at bounding box center [494, 110] width 19 height 8
type input "٠٢/٠٩/٢٠٢٥ ١٥:١٥"
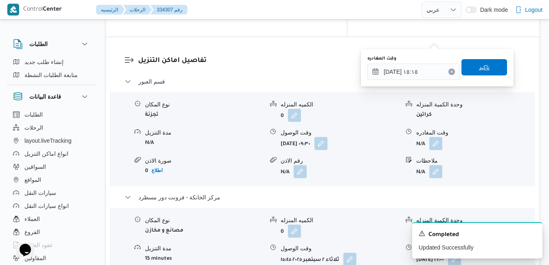
click at [479, 65] on span "تاكيد" at bounding box center [484, 67] width 11 height 10
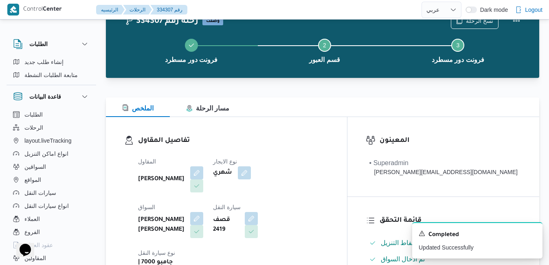
scroll to position [0, 0]
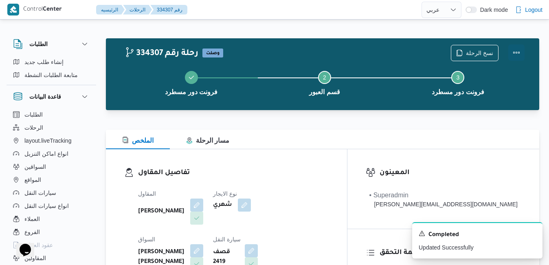
click at [514, 55] on button "Actions" at bounding box center [516, 52] width 16 height 16
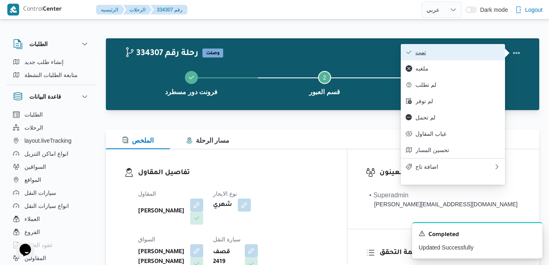
click at [461, 55] on span "تمت" at bounding box center [457, 52] width 85 height 7
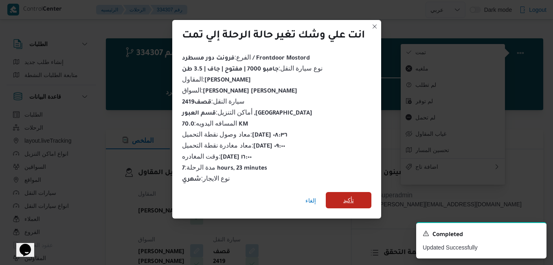
click at [352, 195] on span "تأكيد" at bounding box center [348, 200] width 11 height 10
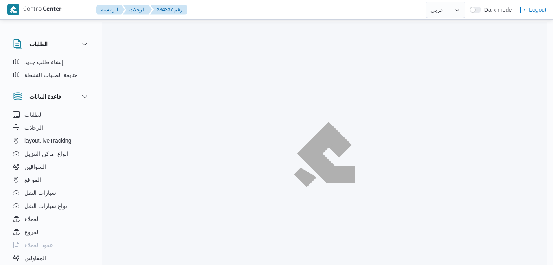
select select "ar"
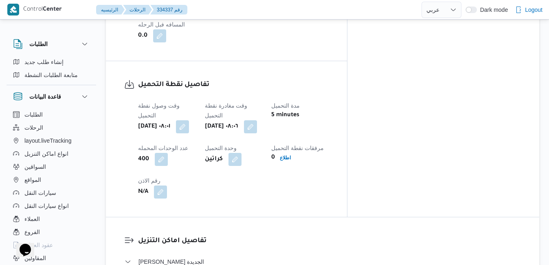
scroll to position [667, 0]
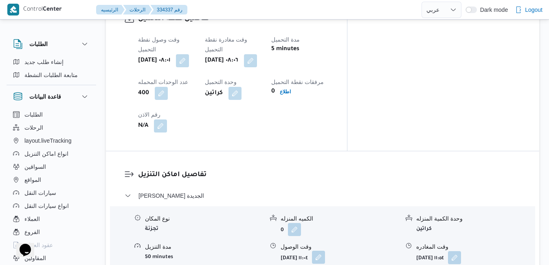
click at [325, 250] on button "button" at bounding box center [318, 256] width 13 height 13
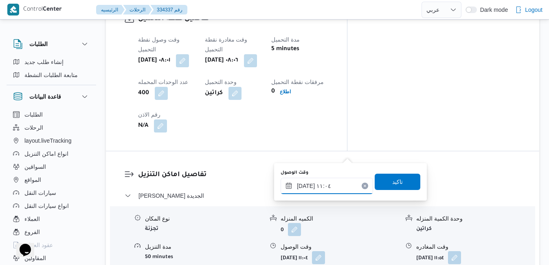
click at [326, 188] on input "[DATE] ١١:٠٤" at bounding box center [326, 185] width 92 height 16
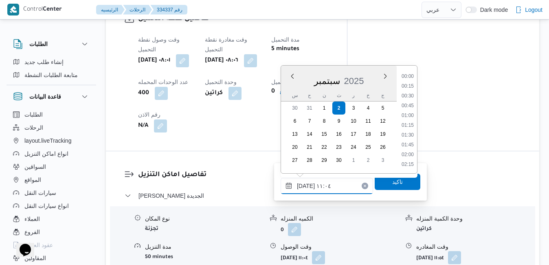
scroll to position [380, 0]
click at [410, 79] on li "09:45" at bounding box center [407, 77] width 19 height 8
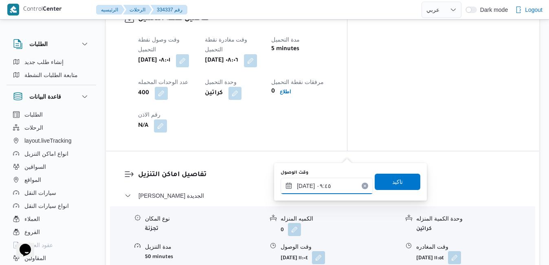
click at [307, 186] on input "[DATE] ٠٩:٤٥" at bounding box center [326, 185] width 92 height 16
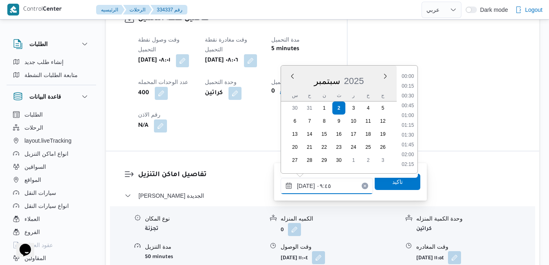
click at [307, 186] on input "[DATE] ٠٩:٤٥" at bounding box center [326, 185] width 92 height 16
type input "[DATE] ٠٩:50"
click at [376, 179] on span "تاكيد" at bounding box center [397, 181] width 46 height 16
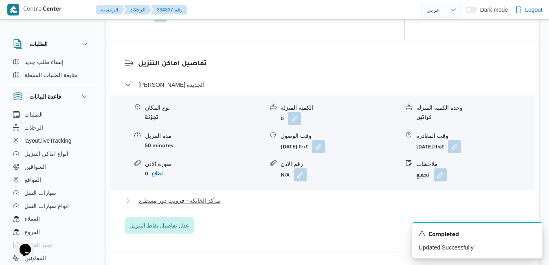
click at [300, 205] on button "مركز الخانكة - فرونت دور مسطرد" at bounding box center [323, 200] width 396 height 10
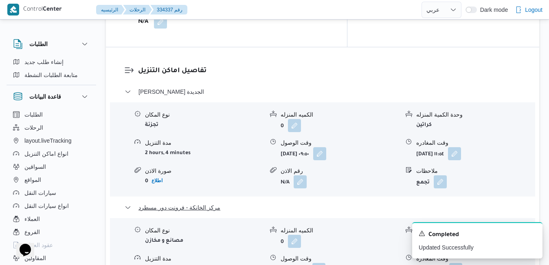
scroll to position [814, 0]
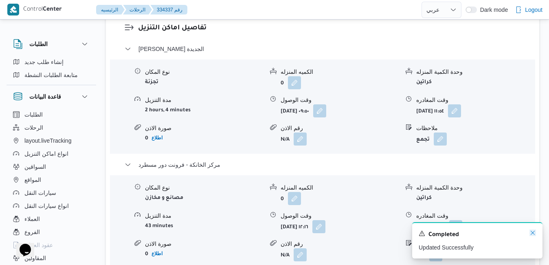
click at [531, 233] on icon "Dismiss toast" at bounding box center [532, 232] width 7 height 7
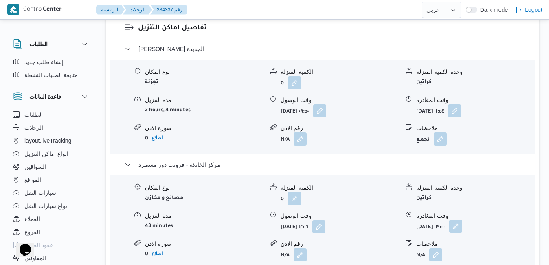
click at [462, 219] on button "button" at bounding box center [455, 225] width 13 height 13
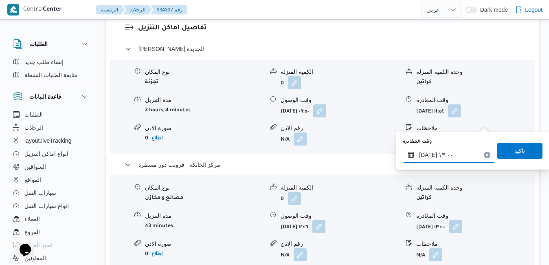
click at [450, 157] on input "[DATE] ١٣:٠٠" at bounding box center [448, 154] width 92 height 16
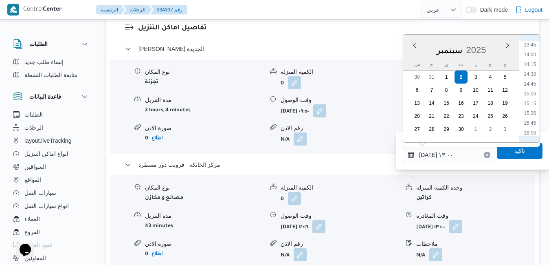
scroll to position [541, 0]
click at [531, 130] on li "16:00" at bounding box center [529, 129] width 19 height 8
type input "[DATE] ١٦:٠٠"
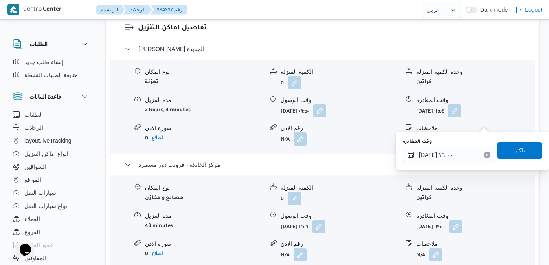
click at [521, 144] on span "تاكيد" at bounding box center [519, 150] width 46 height 16
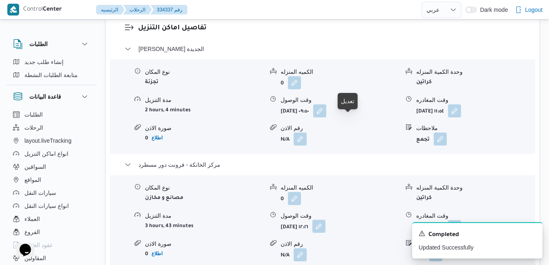
click at [325, 219] on button "button" at bounding box center [318, 225] width 13 height 13
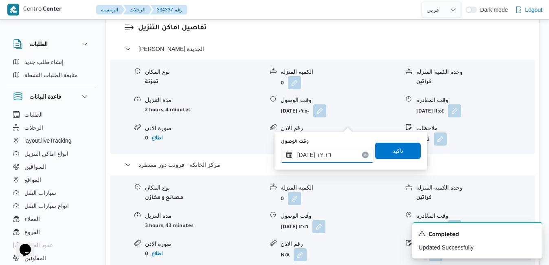
click at [335, 150] on div "[DATE] ١٢:١٦" at bounding box center [327, 154] width 92 height 16
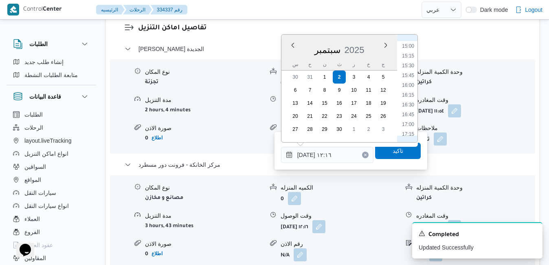
scroll to position [594, 0]
click at [407, 68] on li "15:45" at bounding box center [407, 66] width 19 height 8
type input "[DATE] ١٥:٤٥"
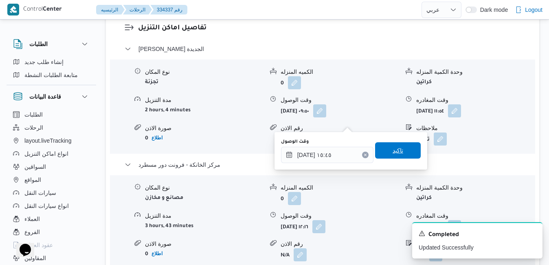
click at [398, 150] on span "تاكيد" at bounding box center [398, 150] width 46 height 16
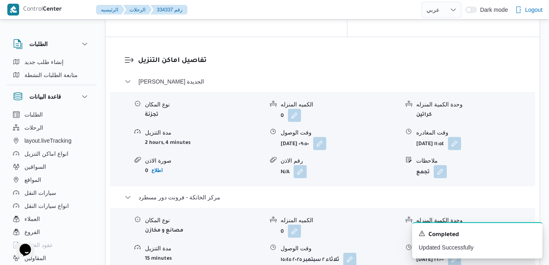
scroll to position [765, 0]
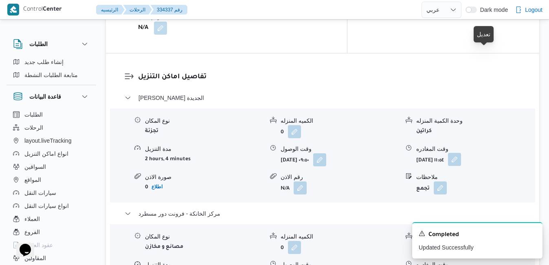
click at [461, 153] on button "button" at bounding box center [454, 159] width 13 height 13
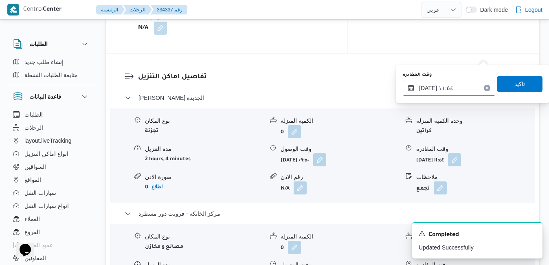
click at [453, 88] on input "[DATE] ١١:٥٤" at bounding box center [448, 88] width 92 height 16
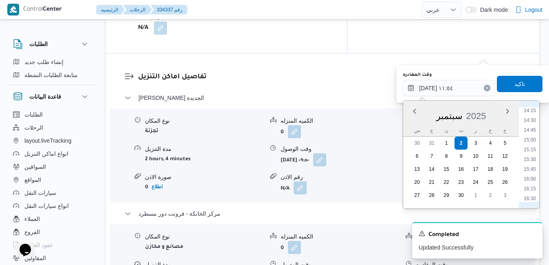
scroll to position [575, 0]
click at [534, 120] on li "15:00" at bounding box center [529, 122] width 19 height 8
type input "[DATE] ١٥:٠٠"
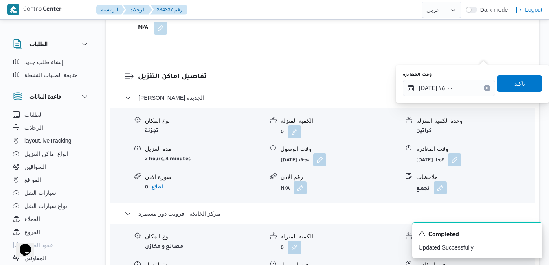
click at [520, 83] on span "تاكيد" at bounding box center [519, 83] width 46 height 16
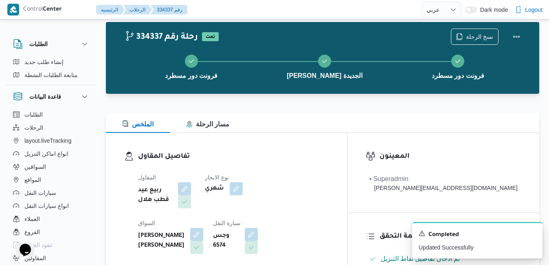
scroll to position [0, 0]
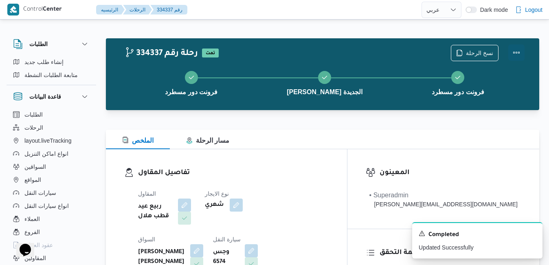
click at [519, 50] on button "Actions" at bounding box center [516, 52] width 16 height 16
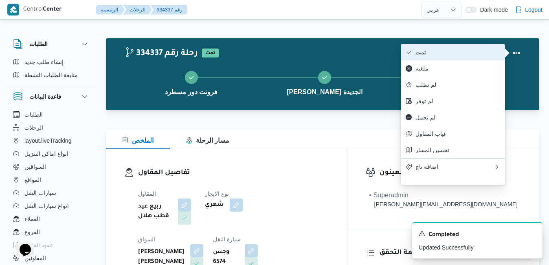
click at [478, 51] on span "تمت" at bounding box center [457, 52] width 85 height 7
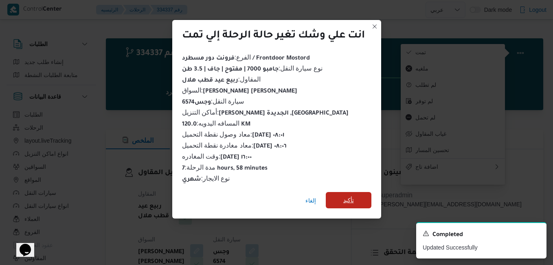
click at [359, 193] on span "تأكيد" at bounding box center [349, 200] width 46 height 16
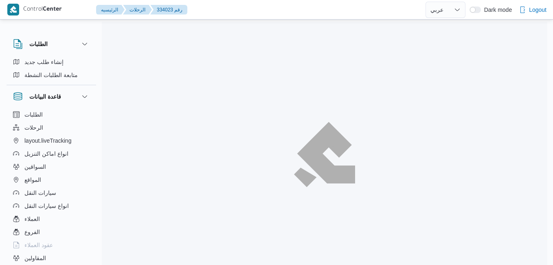
select select "ar"
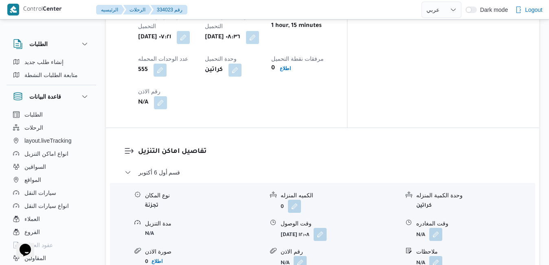
scroll to position [765, 0]
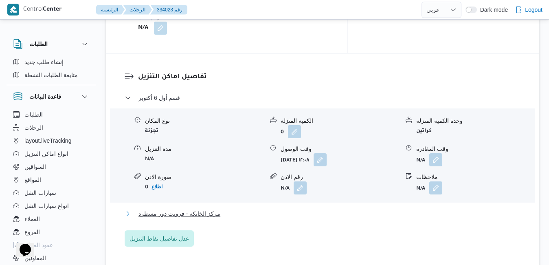
click at [341, 208] on button "مركز الخانكة - فرونت دور مسطرد" at bounding box center [323, 213] width 396 height 10
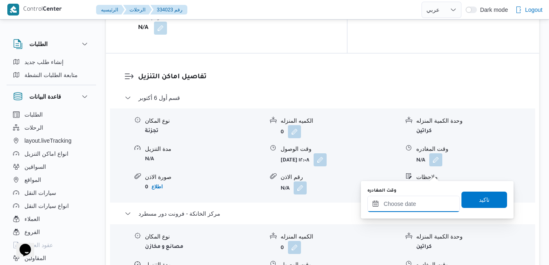
click at [404, 208] on input "وقت المغادره" at bounding box center [413, 203] width 92 height 16
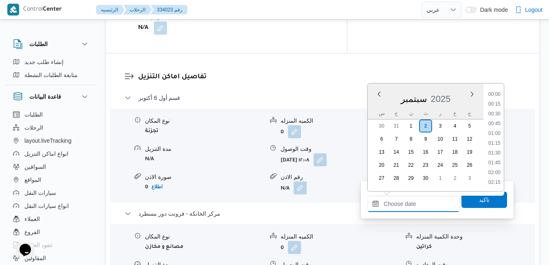
scroll to position [663, 0]
click at [371, 108] on div "س ح ن ث ر خ ج" at bounding box center [425, 112] width 116 height 11
click at [497, 169] on li "16:45" at bounding box center [494, 168] width 19 height 8
type input "[DATE] ١٦:٤٥"
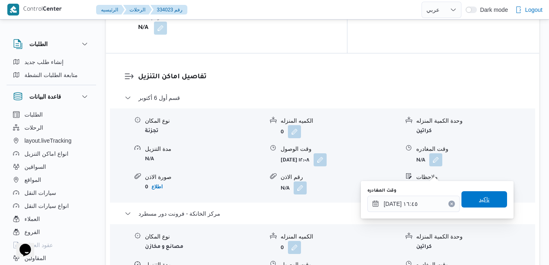
click at [480, 195] on span "تاكيد" at bounding box center [484, 199] width 11 height 10
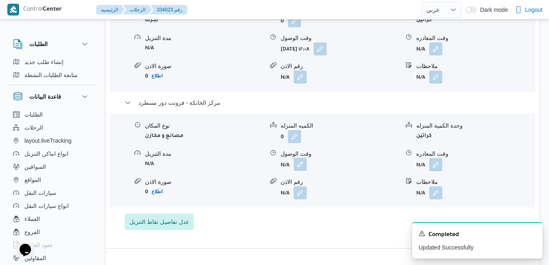
click at [295, 171] on button "button" at bounding box center [299, 163] width 13 height 13
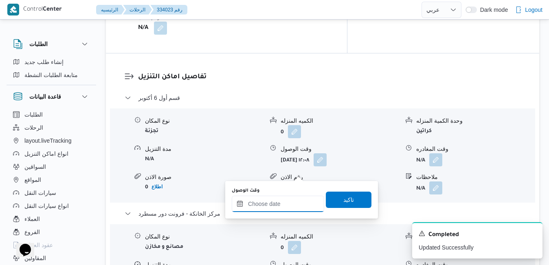
click at [297, 200] on input "وقت الوصول" at bounding box center [278, 203] width 92 height 16
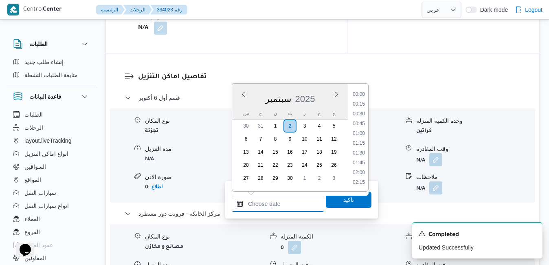
scroll to position [663, 0]
click at [242, 109] on div "س" at bounding box center [245, 112] width 13 height 11
click at [362, 156] on li "16:30" at bounding box center [358, 158] width 19 height 8
type input "[DATE] ١٦:٣٠"
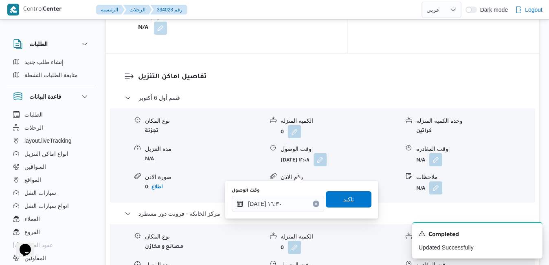
click at [348, 203] on span "تاكيد" at bounding box center [349, 199] width 46 height 16
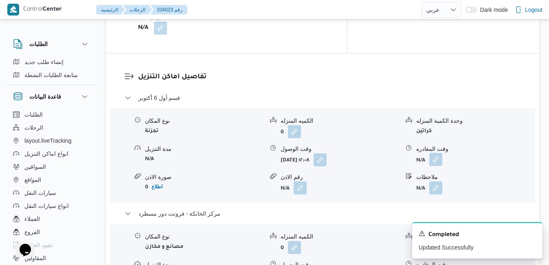
click at [437, 153] on button "button" at bounding box center [435, 159] width 13 height 13
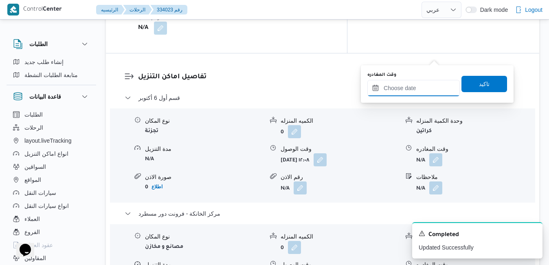
click at [420, 89] on input "وقت المغادره" at bounding box center [413, 88] width 92 height 16
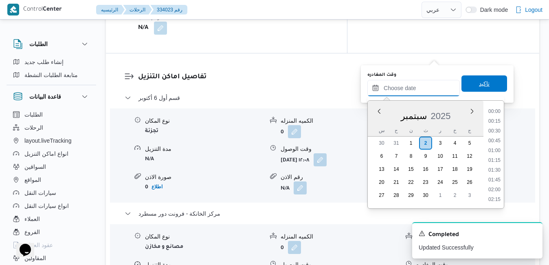
scroll to position [663, 0]
click at [375, 127] on div "س" at bounding box center [381, 130] width 13 height 11
click at [496, 138] on li "15:30" at bounding box center [494, 136] width 19 height 8
type input "٠٢/٠٩/٢٠٢٥ ١٥:٣٠"
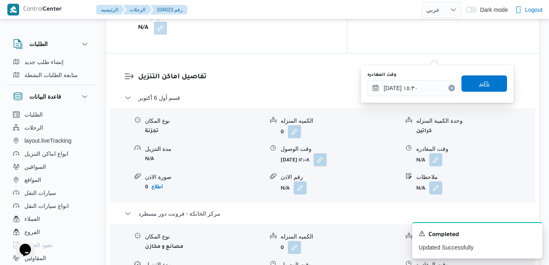
click at [489, 85] on span "تاكيد" at bounding box center [484, 83] width 46 height 16
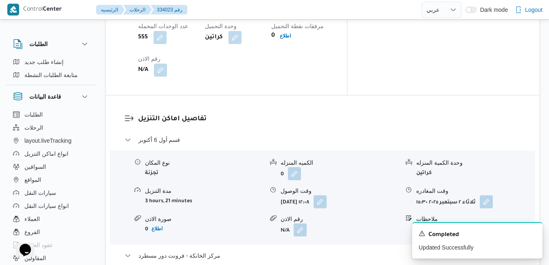
scroll to position [765, 0]
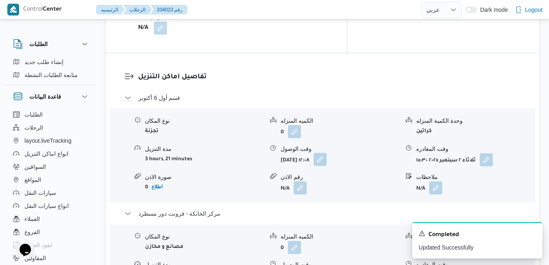
click at [326, 153] on button "button" at bounding box center [319, 159] width 13 height 13
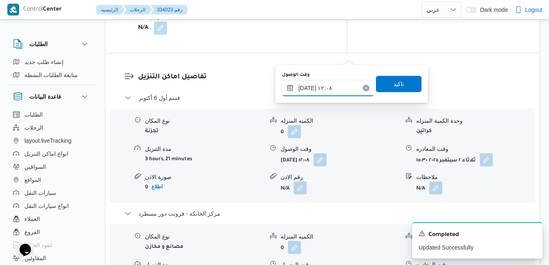
click at [337, 88] on input "٠٢/٠٩/٢٠٢٥ ١٢:٠٨" at bounding box center [328, 88] width 92 height 16
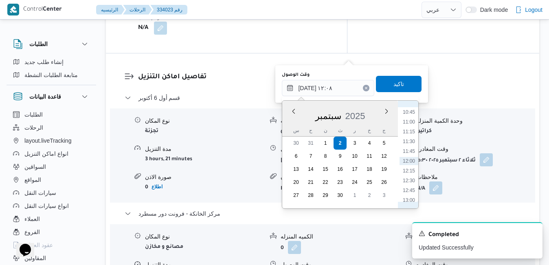
scroll to position [337, 0]
click at [410, 145] on li "09:30" at bounding box center [408, 146] width 19 height 8
type input "[DATE] ٠٩:٣٠"
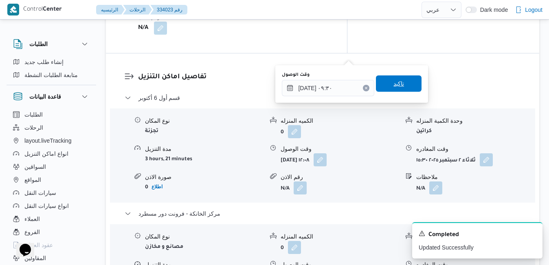
click at [394, 82] on span "تاكيد" at bounding box center [398, 84] width 11 height 10
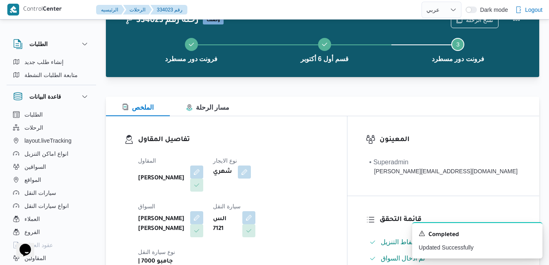
scroll to position [0, 0]
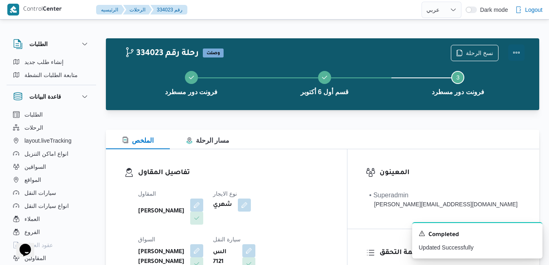
click at [517, 51] on button "Actions" at bounding box center [516, 52] width 16 height 16
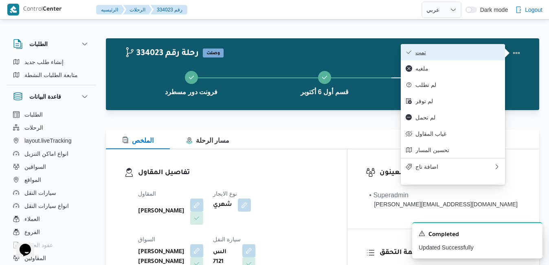
click at [470, 50] on span "تمت" at bounding box center [457, 52] width 85 height 7
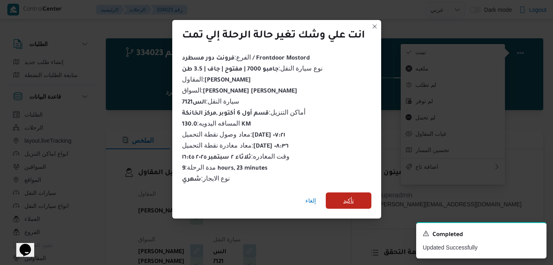
click at [351, 195] on span "تأكيد" at bounding box center [348, 200] width 11 height 10
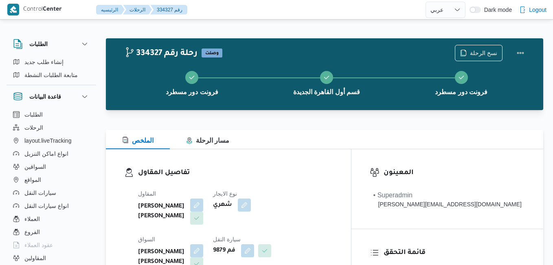
select select "ar"
click at [282, 133] on div "الملخص مسار الرحلة" at bounding box center [324, 139] width 437 height 20
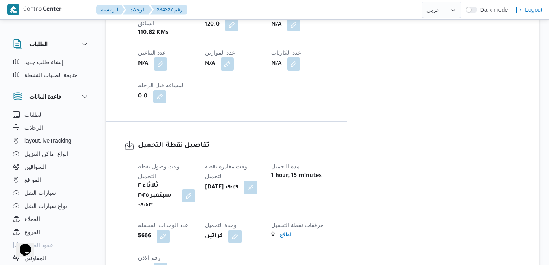
scroll to position [538, 0]
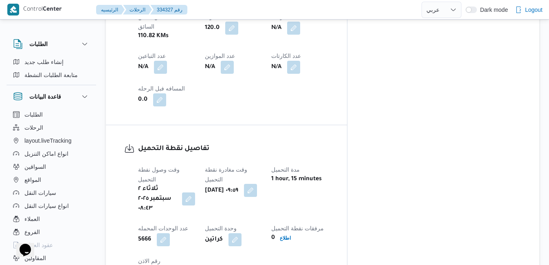
click at [257, 184] on button "button" at bounding box center [250, 190] width 13 height 13
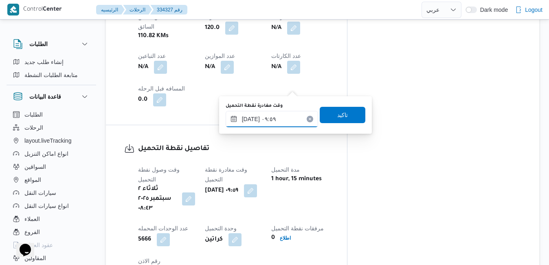
click at [273, 118] on input "[DATE] ٠٩:٥٩" at bounding box center [271, 119] width 92 height 16
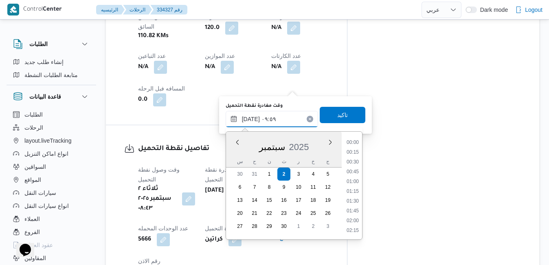
scroll to position [331, 0]
click at [355, 164] on li "09:00" at bounding box center [352, 162] width 19 height 8
type input "[DATE] ٠٩:٠٠"
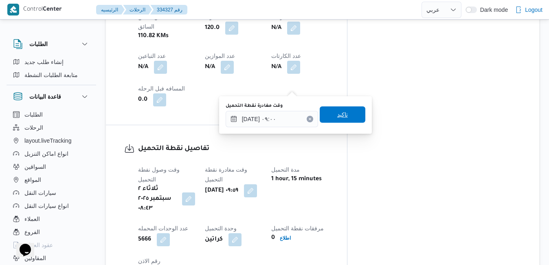
click at [337, 114] on span "تاكيد" at bounding box center [342, 114] width 11 height 10
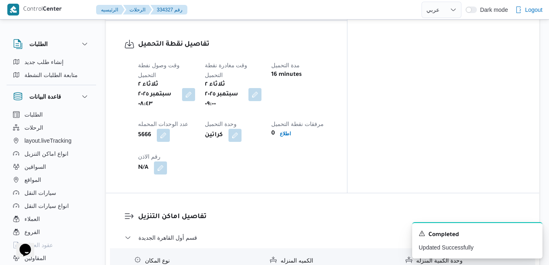
scroll to position [717, 0]
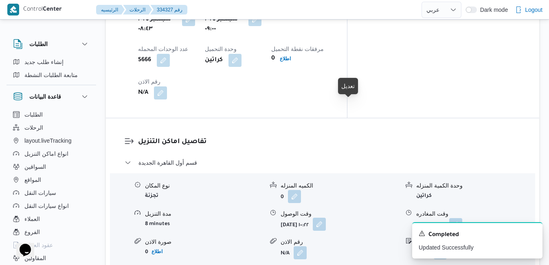
click at [326, 217] on button "button" at bounding box center [319, 223] width 13 height 13
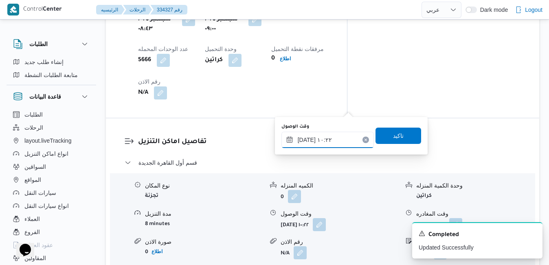
click at [317, 142] on input "[DATE] ١٠:٢٢" at bounding box center [327, 139] width 92 height 16
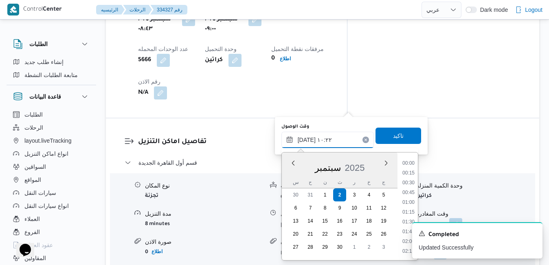
scroll to position [351, 0]
click at [411, 193] on li "09:45" at bounding box center [408, 193] width 19 height 8
type input "[DATE] ٠٩:٤٥"
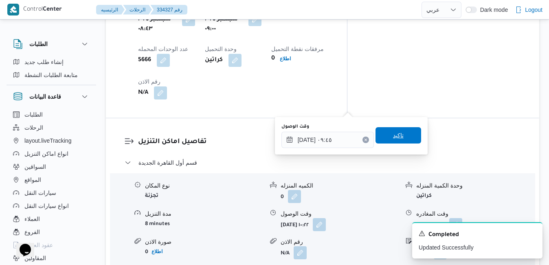
click at [395, 135] on span "تاكيد" at bounding box center [398, 135] width 11 height 10
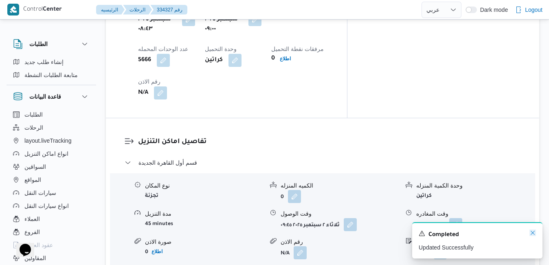
click at [533, 233] on icon "Dismiss toast" at bounding box center [532, 232] width 7 height 7
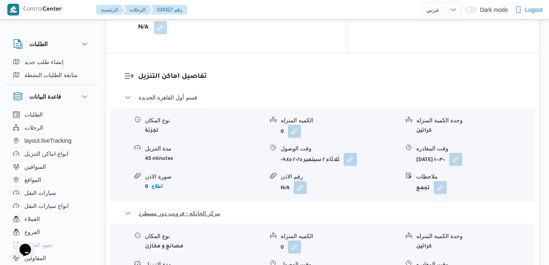
scroll to position [798, 0]
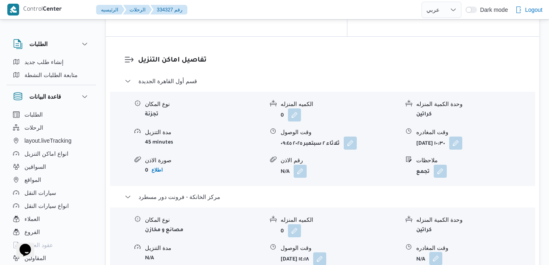
click at [435, 251] on button "button" at bounding box center [435, 257] width 13 height 13
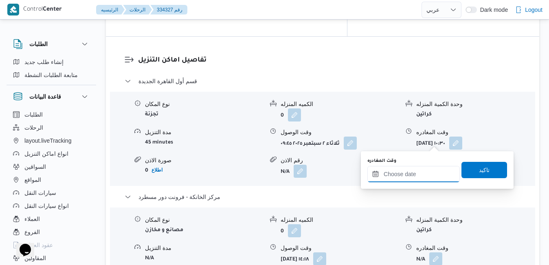
click at [400, 175] on input "وقت المغادره" at bounding box center [413, 174] width 92 height 16
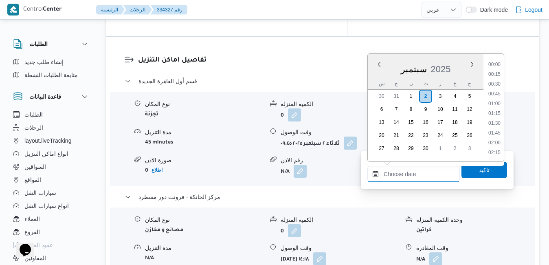
scroll to position [673, 0]
click at [369, 78] on div "س ح ن ث ر خ ج" at bounding box center [425, 83] width 116 height 11
click at [496, 129] on li "16:45" at bounding box center [494, 128] width 19 height 8
type input "[DATE] ١٦:٤٥"
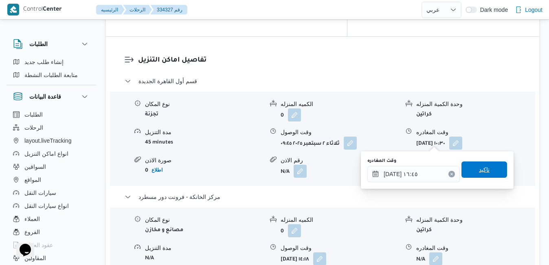
click at [479, 167] on span "تاكيد" at bounding box center [484, 169] width 11 height 10
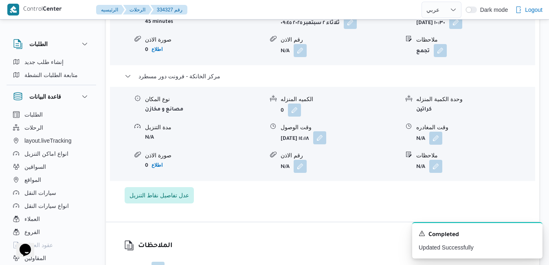
click at [326, 142] on button "button" at bounding box center [319, 137] width 13 height 13
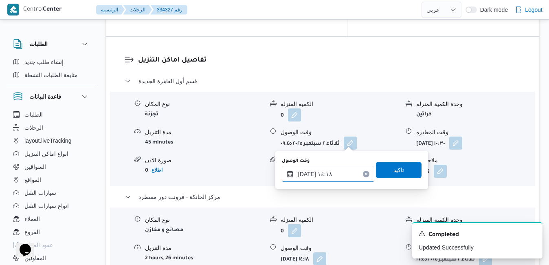
click at [318, 177] on input "[DATE] ١٤:١٨" at bounding box center [328, 174] width 92 height 16
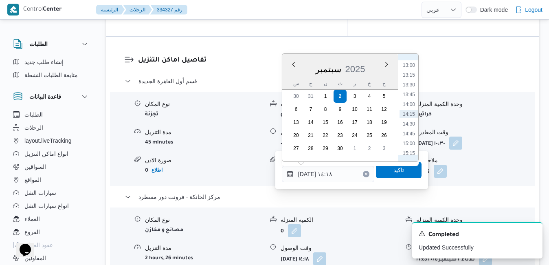
scroll to position [590, 0]
click at [410, 120] on li "16:30" at bounding box center [408, 119] width 19 height 8
type input "[DATE] ١٦:٣٠"
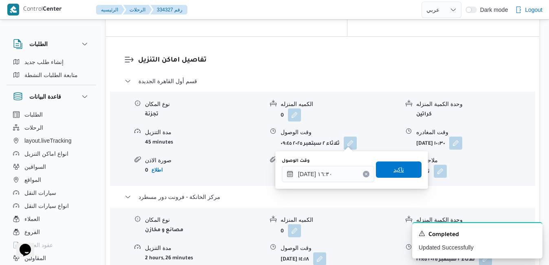
click at [396, 171] on span "تاكيد" at bounding box center [398, 169] width 11 height 10
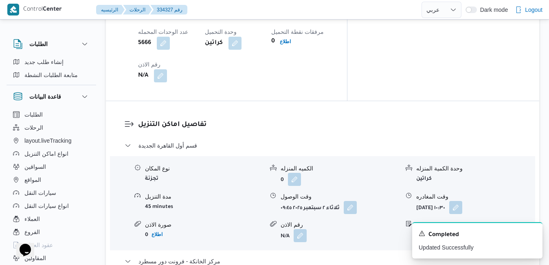
scroll to position [733, 0]
click at [462, 201] on button "button" at bounding box center [455, 207] width 13 height 13
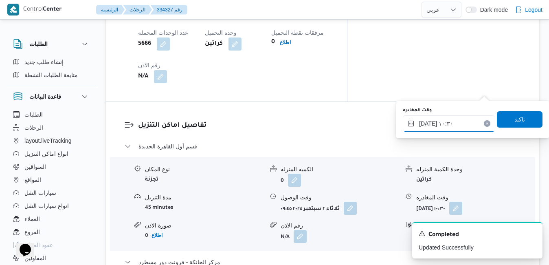
click at [450, 127] on input "[DATE] ١٠:٣٠" at bounding box center [448, 123] width 92 height 16
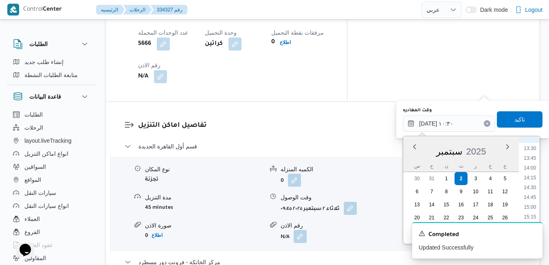
scroll to position [553, 0]
click at [535, 206] on li "15:45" at bounding box center [529, 208] width 19 height 8
type input "[DATE] ١٥:٤٥"
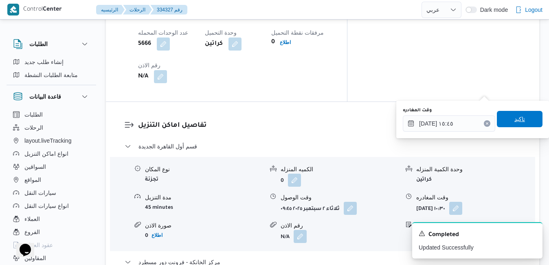
click at [516, 122] on span "تاكيد" at bounding box center [519, 119] width 11 height 10
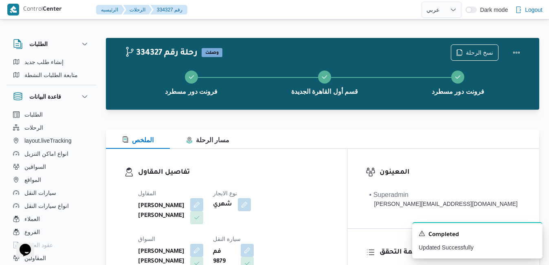
scroll to position [0, 0]
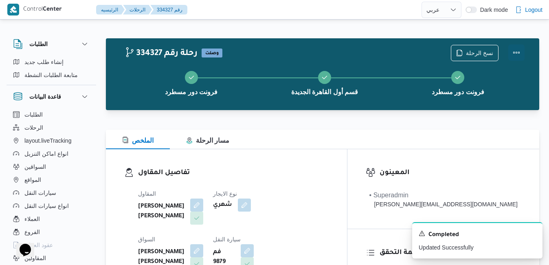
click at [516, 55] on button "Actions" at bounding box center [516, 52] width 16 height 16
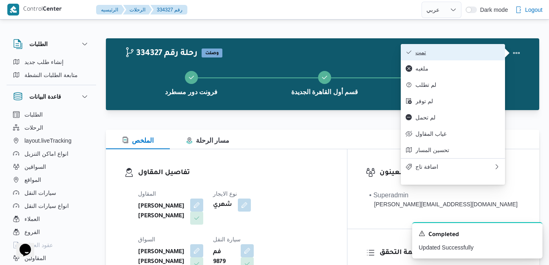
click at [450, 53] on span "تمت" at bounding box center [457, 52] width 85 height 7
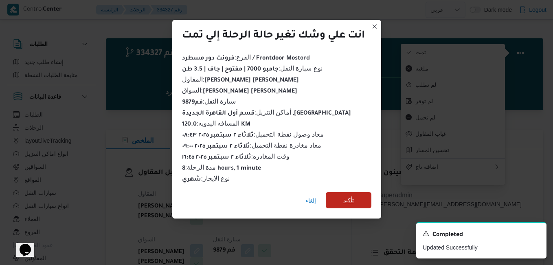
click at [348, 195] on span "تأكيد" at bounding box center [348, 200] width 11 height 10
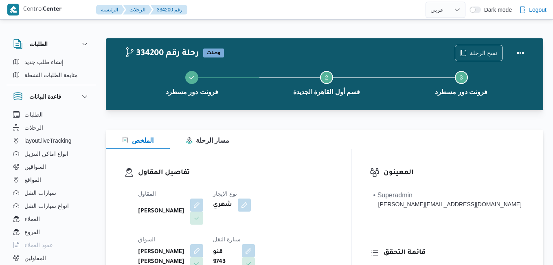
select select "ar"
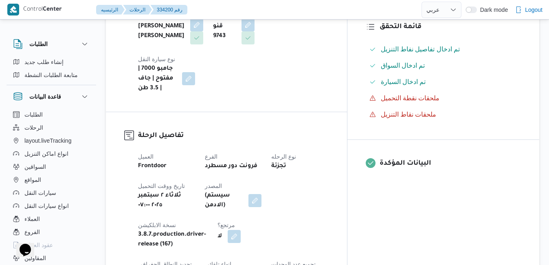
scroll to position [228, 0]
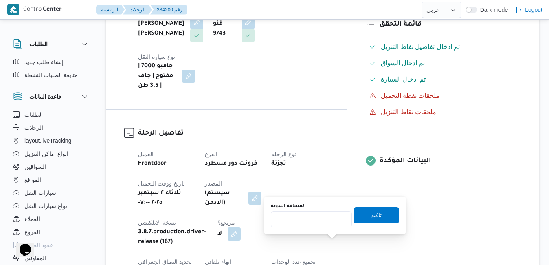
click at [317, 220] on input "المسافه اليدويه" at bounding box center [311, 219] width 81 height 16
type input "120"
click at [356, 214] on span "تاكيد" at bounding box center [376, 214] width 46 height 16
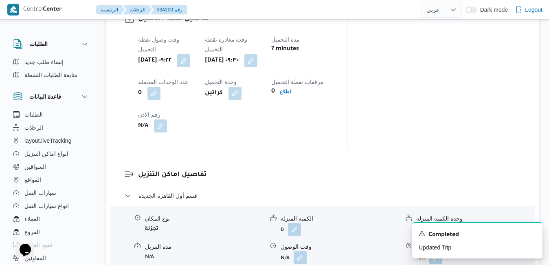
scroll to position [684, 0]
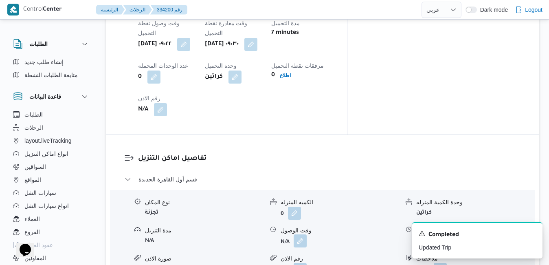
click at [301, 234] on button "button" at bounding box center [299, 240] width 13 height 13
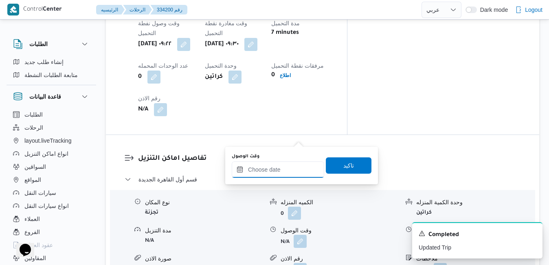
click at [280, 171] on input "وقت الوصول" at bounding box center [278, 169] width 92 height 16
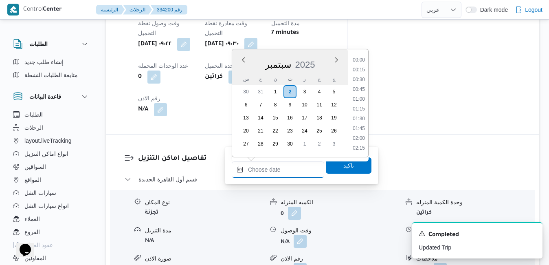
scroll to position [673, 0]
click at [237, 70] on div "سبتمبر 2025" at bounding box center [290, 62] width 116 height 21
click at [359, 118] on li "10:15" at bounding box center [358, 118] width 19 height 8
type input "[DATE] ١٠:١٥"
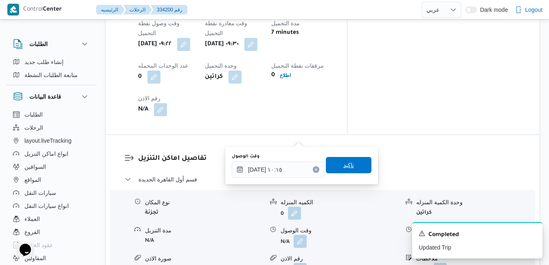
click at [343, 165] on span "تاكيد" at bounding box center [348, 165] width 11 height 10
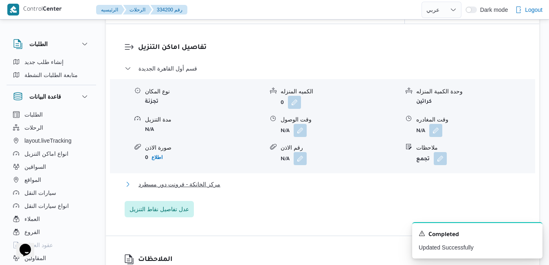
click at [310, 189] on button "مركز الخانكة - فرونت دور مسطرد" at bounding box center [323, 184] width 396 height 10
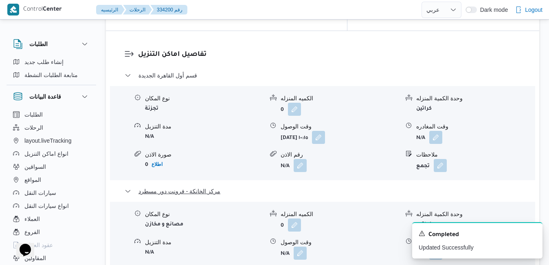
scroll to position [863, 0]
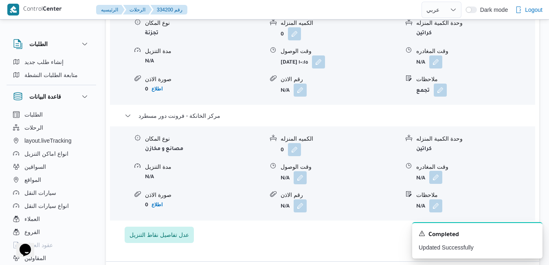
click at [435, 171] on button "button" at bounding box center [435, 177] width 13 height 13
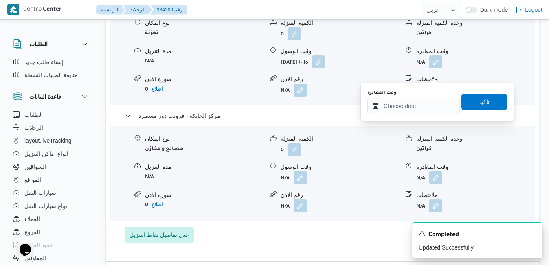
click at [415, 94] on div "وقت المغادره" at bounding box center [413, 93] width 92 height 7
click at [409, 104] on input "وقت المغادره" at bounding box center [413, 106] width 92 height 16
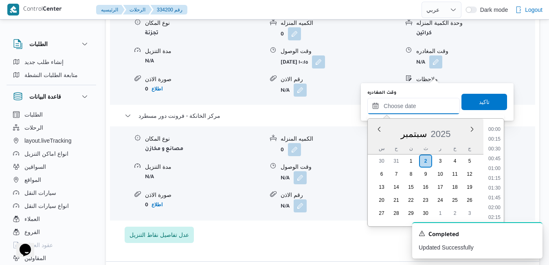
scroll to position [673, 0]
click at [371, 142] on div "سبتمبر 2025" at bounding box center [425, 132] width 116 height 21
click at [493, 201] on li "17:00" at bounding box center [494, 203] width 19 height 8
type input "[DATE] ١٧:٠٠"
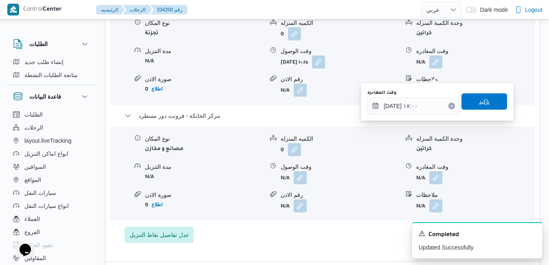
click at [490, 98] on span "تاكيد" at bounding box center [484, 101] width 46 height 16
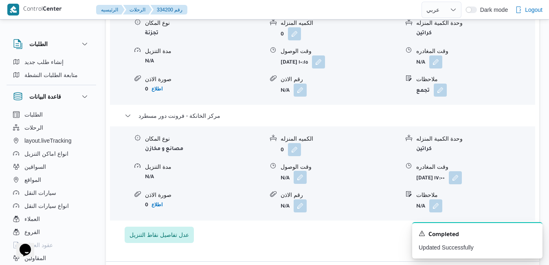
click at [299, 171] on button "button" at bounding box center [299, 177] width 13 height 13
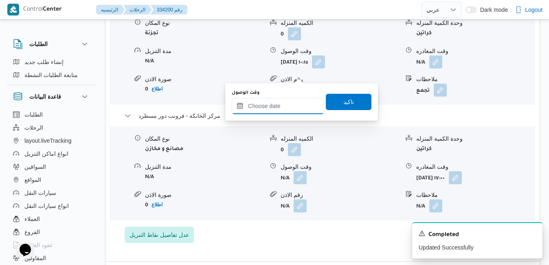
click at [284, 104] on input "وقت الوصول" at bounding box center [278, 106] width 92 height 16
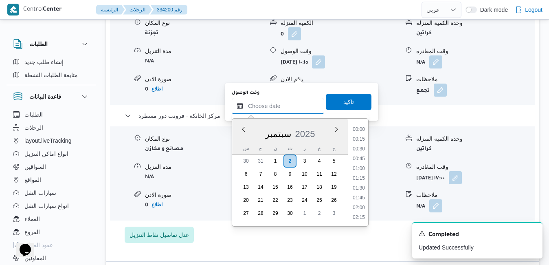
scroll to position [673, 0]
click at [238, 144] on div "س ح ن ث ر خ ج" at bounding box center [290, 147] width 116 height 11
click at [363, 189] on li "16:45" at bounding box center [358, 193] width 19 height 8
type input "[DATE] ١٦:٤٥"
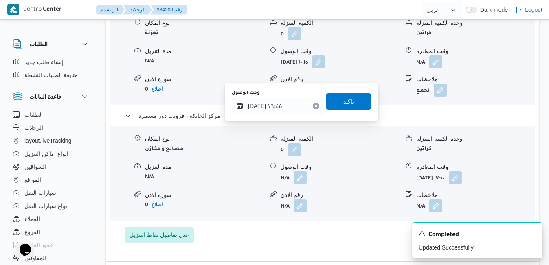
click at [344, 102] on span "تاكيد" at bounding box center [348, 101] width 11 height 10
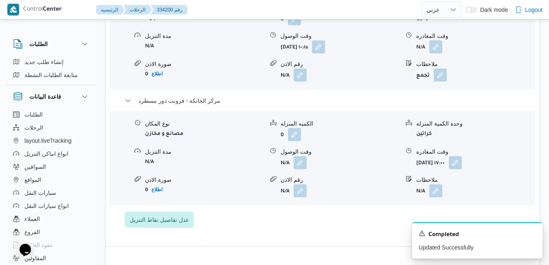
scroll to position [765, 0]
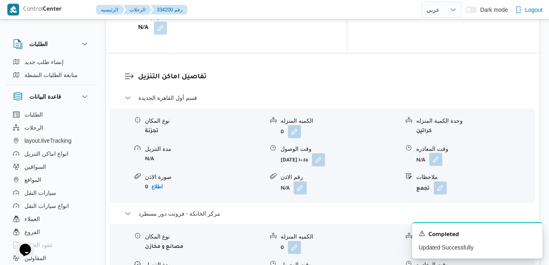
click at [437, 153] on button "button" at bounding box center [435, 159] width 13 height 13
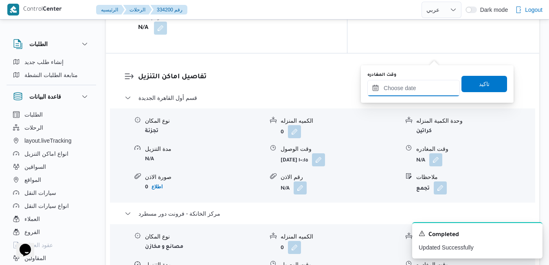
click at [411, 87] on input "وقت المغادره" at bounding box center [413, 88] width 92 height 16
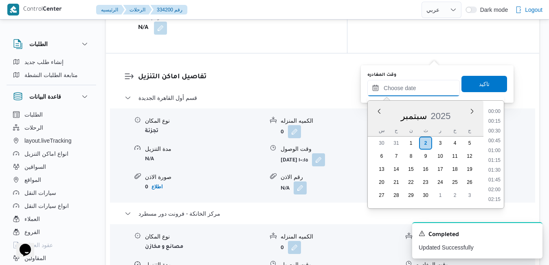
scroll to position [673, 0]
click at [376, 122] on div "سبتمبر 2025" at bounding box center [425, 114] width 116 height 21
click at [497, 146] on li "16:00" at bounding box center [494, 146] width 19 height 8
type input "[DATE] ١٦:٠٠"
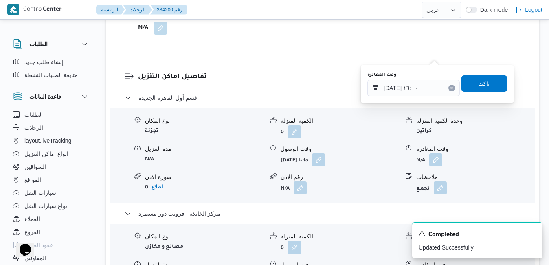
click at [489, 88] on span "تاكيد" at bounding box center [484, 83] width 46 height 16
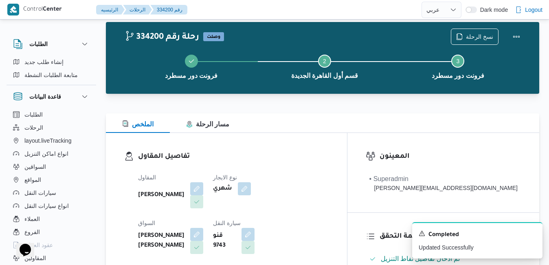
scroll to position [0, 0]
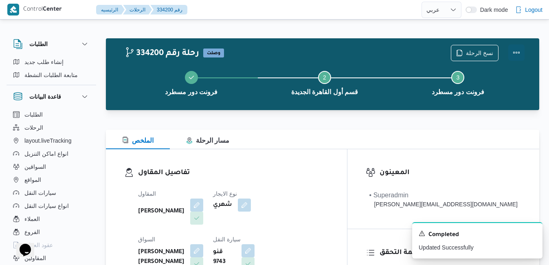
click at [515, 54] on button "Actions" at bounding box center [516, 52] width 16 height 16
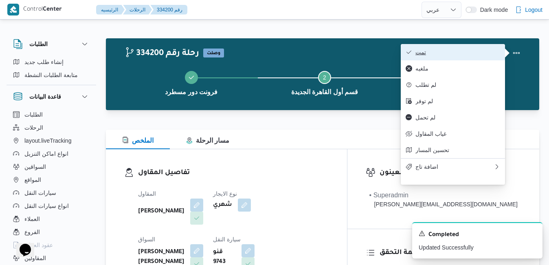
click at [461, 50] on span "تمت" at bounding box center [457, 52] width 85 height 7
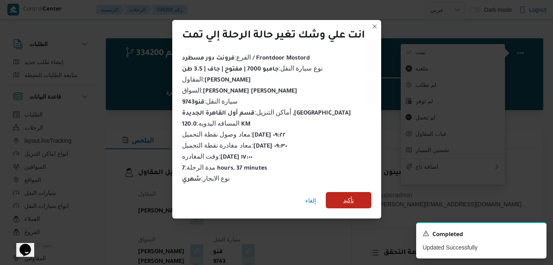
click at [354, 195] on span "تأكيد" at bounding box center [348, 200] width 11 height 10
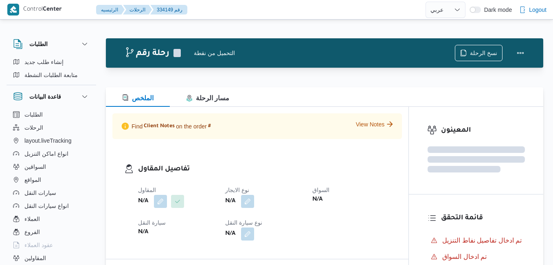
select select "ar"
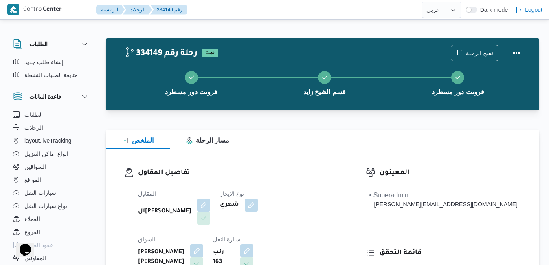
click at [319, 129] on div at bounding box center [322, 125] width 433 height 10
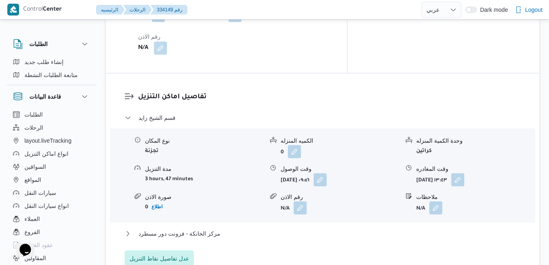
scroll to position [749, 0]
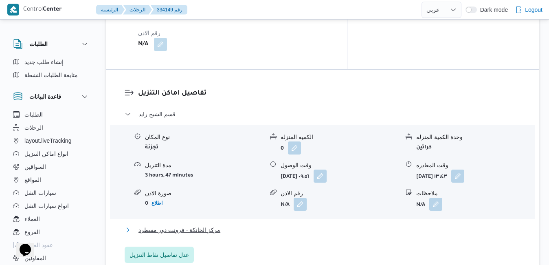
click at [319, 225] on button "مركز الخانكة - فرونت دور مسطرد" at bounding box center [323, 230] width 396 height 10
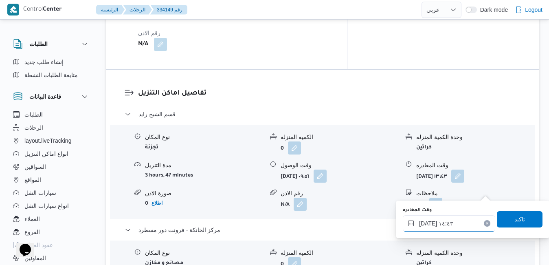
click at [453, 224] on input "[DATE] ١٤:٤٣" at bounding box center [448, 223] width 92 height 16
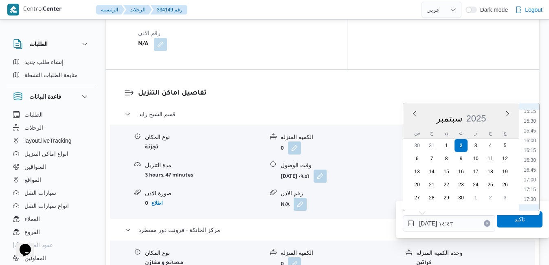
scroll to position [599, 0]
click at [532, 178] on li "17:00" at bounding box center [529, 178] width 19 height 8
type input "[DATE] ١٧:٠٠"
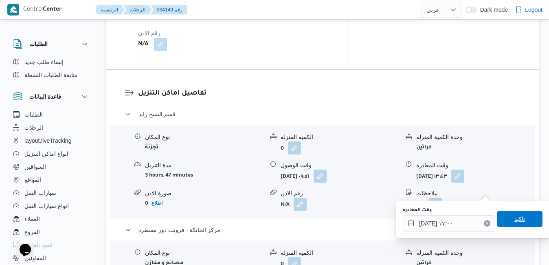
click at [514, 217] on span "تاكيد" at bounding box center [519, 219] width 11 height 10
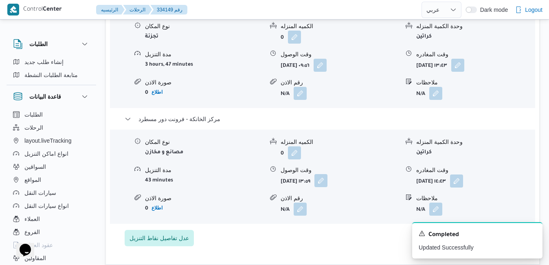
click at [327, 187] on button "button" at bounding box center [320, 180] width 13 height 13
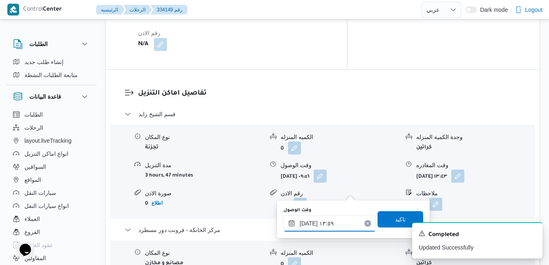
click at [339, 224] on input "[DATE] ١٣:٥٩" at bounding box center [329, 223] width 92 height 16
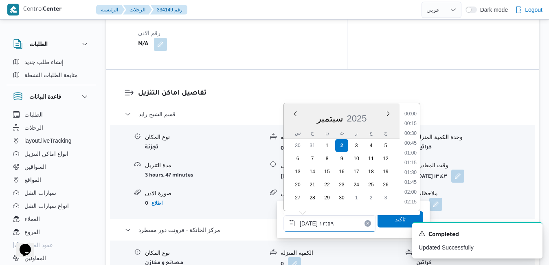
scroll to position [488, 0]
click at [533, 232] on icon "Dismiss toast" at bounding box center [532, 232] width 7 height 7
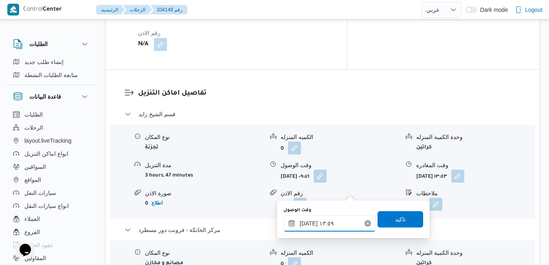
click at [335, 229] on input "[DATE] ١٣:٥٩" at bounding box center [329, 223] width 92 height 16
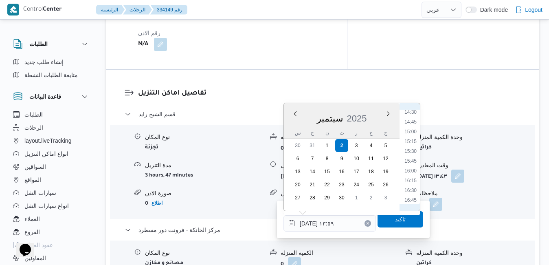
scroll to position [570, 0]
click at [414, 195] on li "16:45" at bounding box center [410, 198] width 19 height 8
type input "[DATE] ١٦:٤٥"
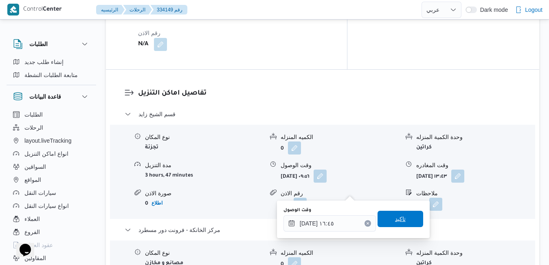
click at [397, 230] on div "وقت الوصول [DATE] ١٦:٤٥ تاكيد" at bounding box center [352, 219] width 141 height 26
click at [397, 220] on span "تاكيد" at bounding box center [400, 219] width 11 height 10
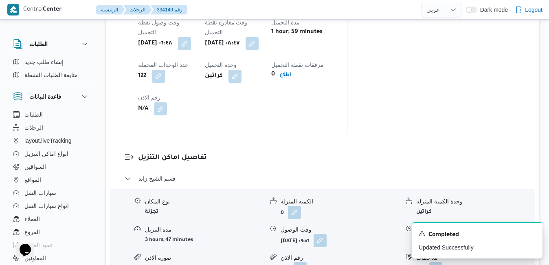
scroll to position [684, 0]
click at [533, 231] on icon "Dismiss toast" at bounding box center [532, 232] width 7 height 7
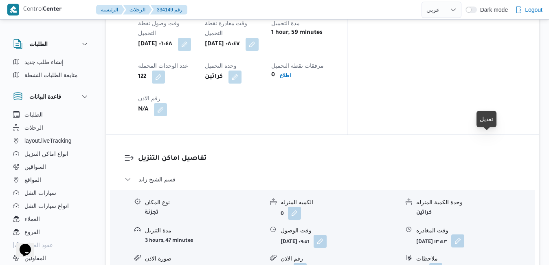
click at [464, 234] on button "button" at bounding box center [457, 240] width 13 height 13
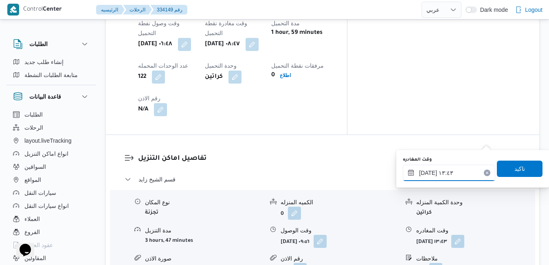
click at [447, 172] on input "[DATE] ١٣:٤٣" at bounding box center [448, 172] width 92 height 16
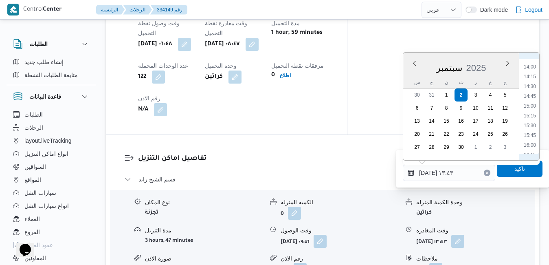
scroll to position [560, 0]
click at [530, 116] on li "15:45" at bounding box center [529, 118] width 19 height 8
type input "[DATE] ١٥:٤٥"
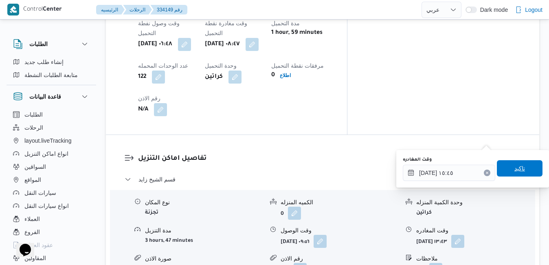
click at [514, 168] on span "تاكيد" at bounding box center [519, 168] width 11 height 10
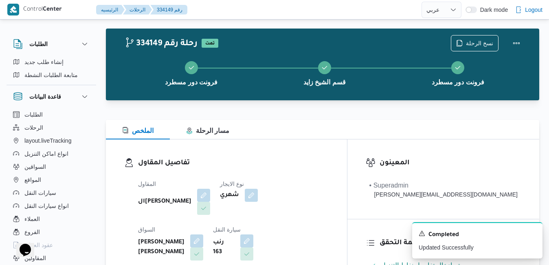
scroll to position [0, 0]
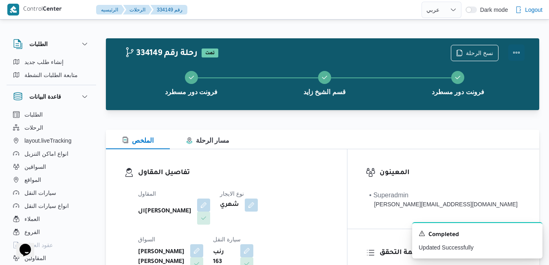
click at [514, 52] on button "Actions" at bounding box center [516, 52] width 16 height 16
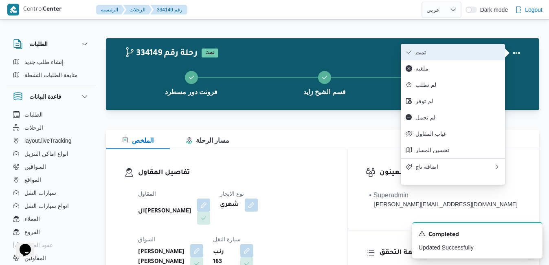
click at [464, 49] on span "تمت" at bounding box center [457, 52] width 85 height 7
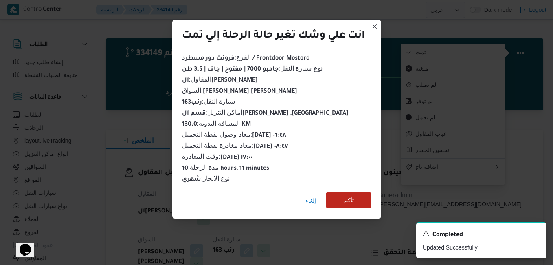
click at [351, 195] on span "تأكيد" at bounding box center [348, 200] width 11 height 10
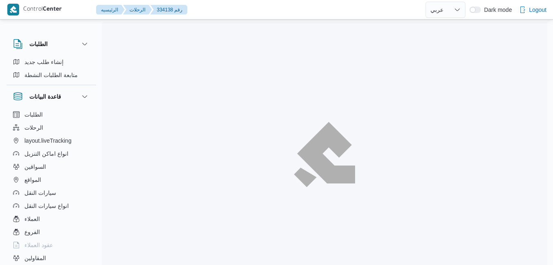
select select "ar"
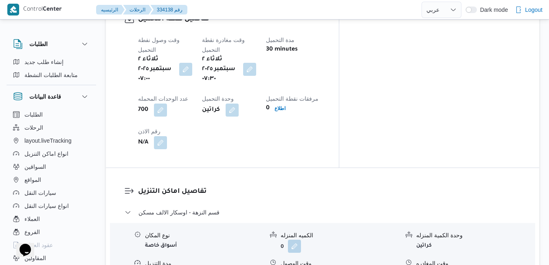
scroll to position [667, 0]
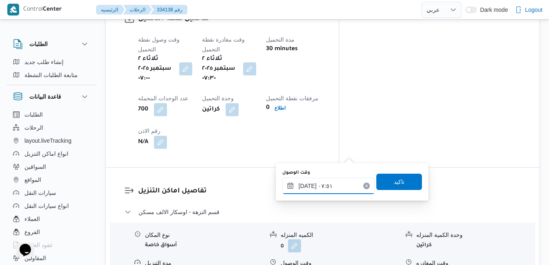
click at [329, 183] on input "[DATE] ٠٧:٥١" at bounding box center [328, 185] width 92 height 16
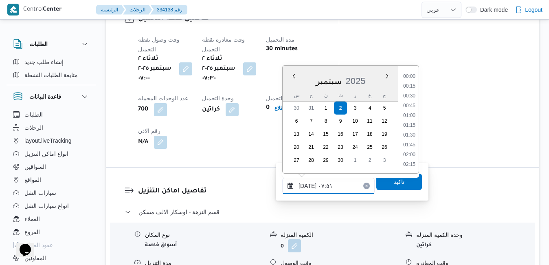
scroll to position [253, 0]
click at [417, 91] on ul "00:00 00:15 00:30 00:45 01:00 01:15 01:30 01:45 02:00 02:15 02:30 02:45 03:00 0…" at bounding box center [409, 119] width 19 height 94
click at [409, 135] on li "08:00" at bounding box center [409, 135] width 19 height 8
type input "[DATE] ٠٨:٠٠"
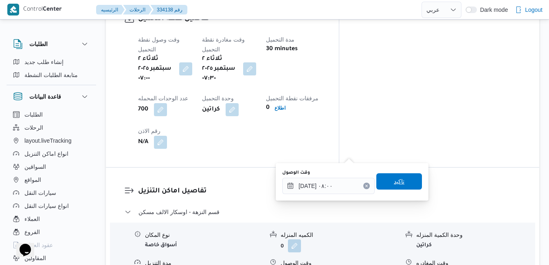
click at [394, 180] on span "تاكيد" at bounding box center [399, 181] width 11 height 10
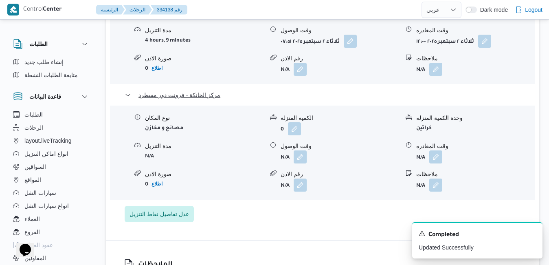
scroll to position [814, 0]
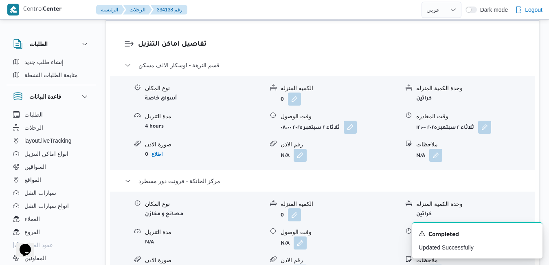
click at [439, 236] on button "button" at bounding box center [435, 242] width 13 height 13
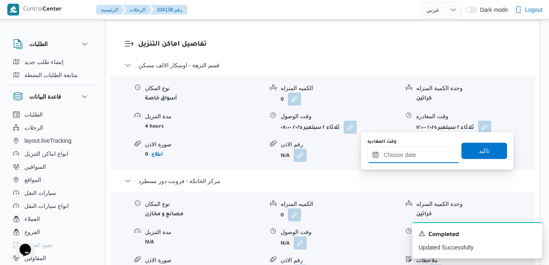
click at [408, 155] on input "وقت المغادره" at bounding box center [413, 154] width 92 height 16
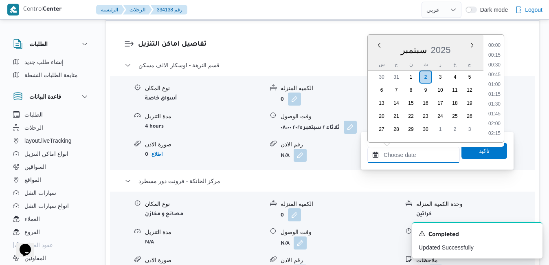
scroll to position [673, 0]
click at [377, 58] on div "سبتمبر 2025" at bounding box center [425, 48] width 116 height 21
click at [494, 127] on li "16:30" at bounding box center [494, 127] width 19 height 8
type input "[DATE] ١٦:٣٠"
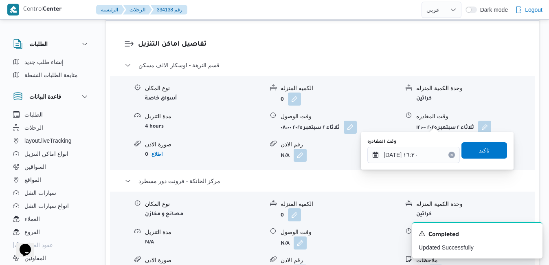
click at [479, 149] on span "تاكيد" at bounding box center [484, 150] width 11 height 10
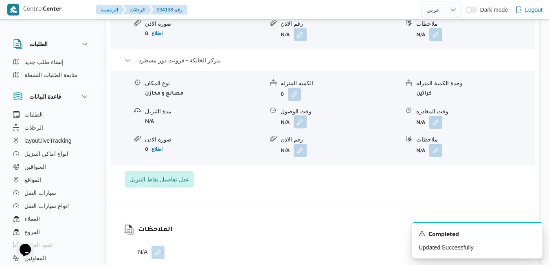
click at [300, 124] on button "button" at bounding box center [299, 121] width 13 height 13
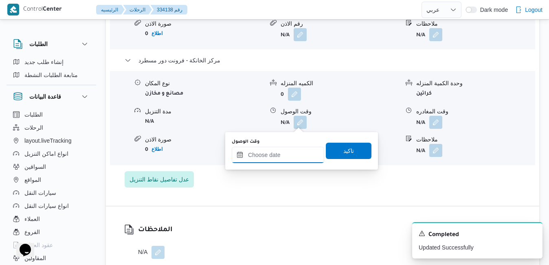
click at [285, 153] on input "وقت الوصول" at bounding box center [278, 154] width 92 height 16
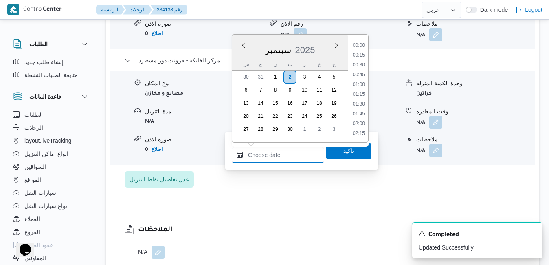
scroll to position [673, 0]
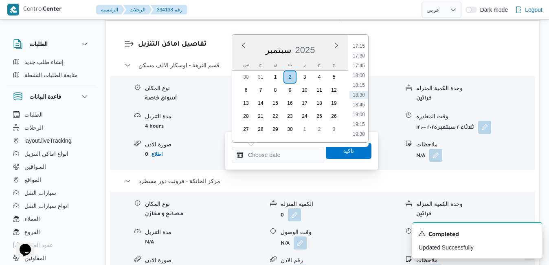
click at [236, 58] on div "سبتمبر 2025" at bounding box center [290, 48] width 116 height 21
click at [361, 90] on li "16:15" at bounding box center [358, 89] width 19 height 8
type input "[DATE] ١٦:١٥"
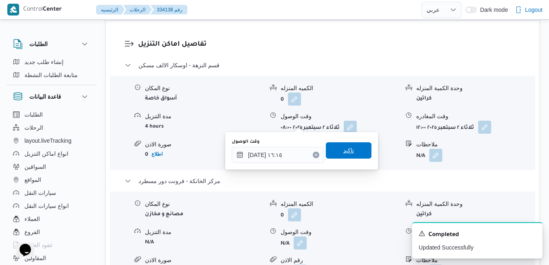
click at [348, 152] on span "تاكيد" at bounding box center [349, 150] width 46 height 16
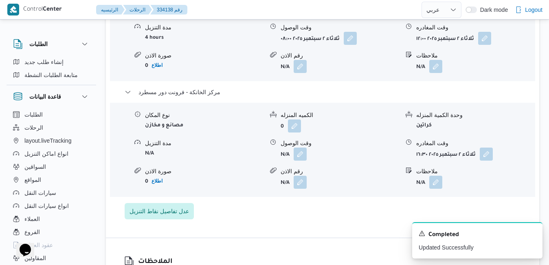
scroll to position [781, 0]
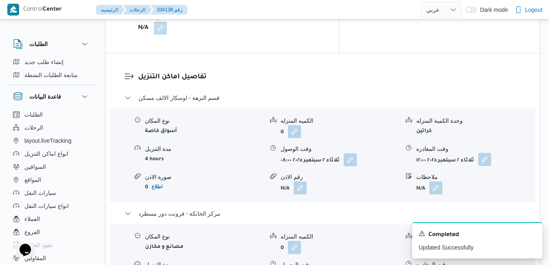
click at [480, 153] on button "button" at bounding box center [484, 159] width 13 height 13
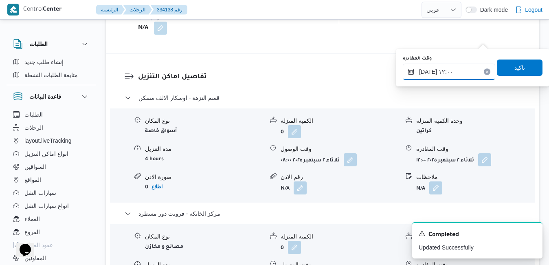
click at [432, 69] on input "٠٢/٠٩/٢٠٢٥ ١٢:٠٠" at bounding box center [448, 71] width 92 height 16
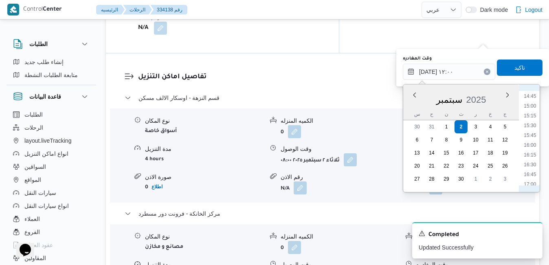
scroll to position [584, 0]
click at [532, 124] on li "15:45" at bounding box center [529, 126] width 19 height 8
type input "[DATE] ١٥:٤٥"
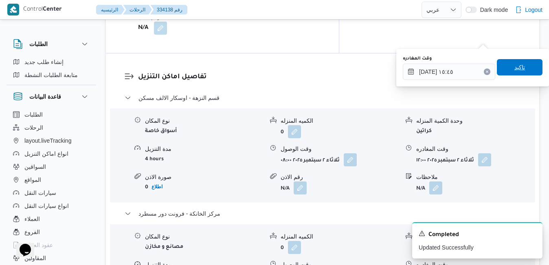
click at [514, 64] on span "تاكيد" at bounding box center [519, 67] width 11 height 10
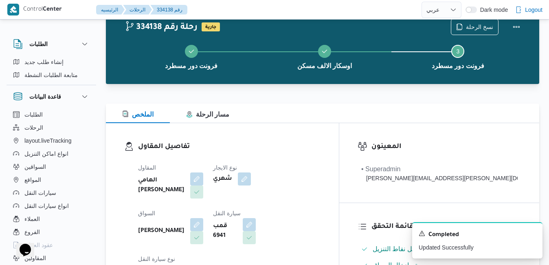
scroll to position [0, 0]
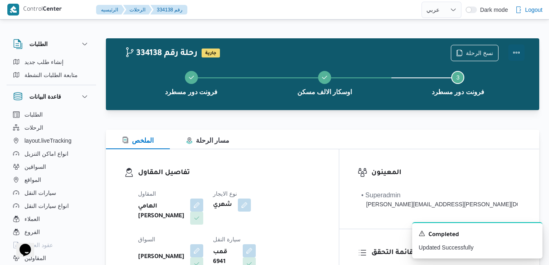
click at [516, 52] on button "Actions" at bounding box center [516, 52] width 16 height 16
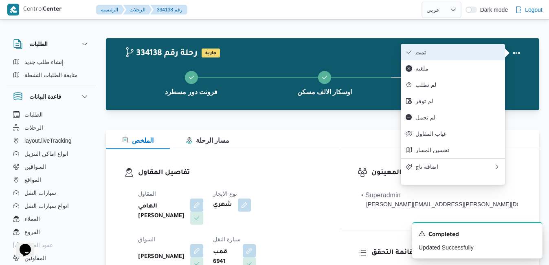
click at [453, 52] on span "تمت" at bounding box center [457, 52] width 85 height 7
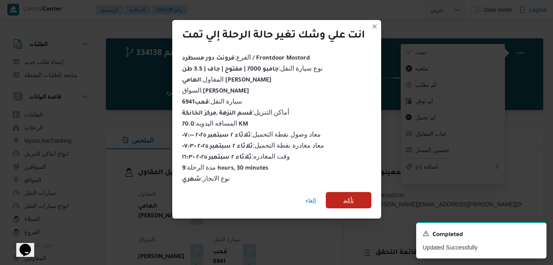
click at [339, 200] on span "تأكيد" at bounding box center [349, 200] width 46 height 16
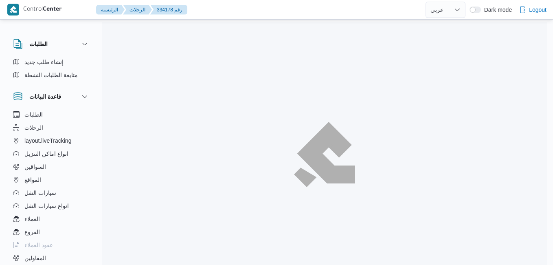
select select "ar"
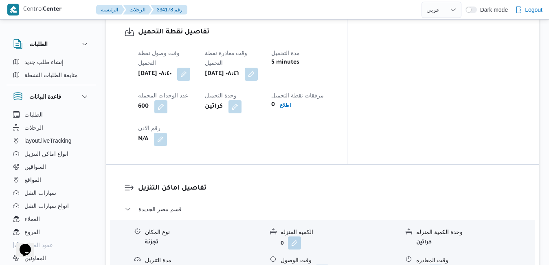
scroll to position [667, 0]
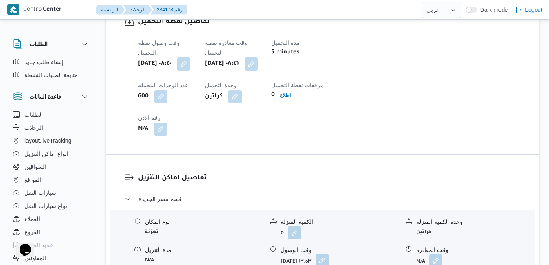
click at [328, 254] on button "button" at bounding box center [321, 260] width 13 height 13
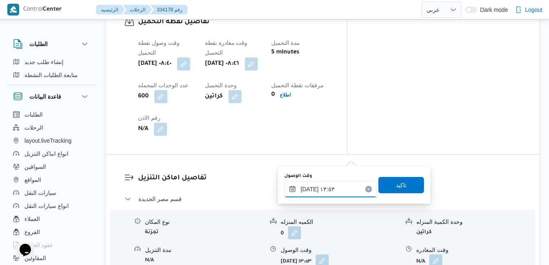
click at [331, 191] on input "[DATE] ١٣:٥٣" at bounding box center [330, 189] width 92 height 16
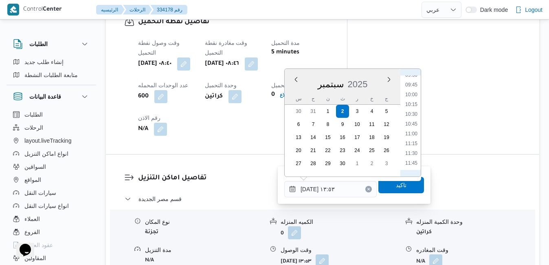
scroll to position [322, 0]
click at [412, 128] on li "09:30" at bounding box center [411, 128] width 19 height 8
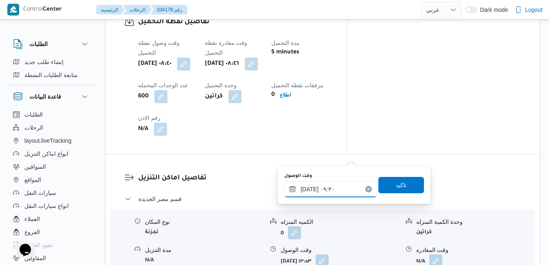
click at [309, 190] on input "[DATE] ٠٩:٣٠" at bounding box center [330, 189] width 92 height 16
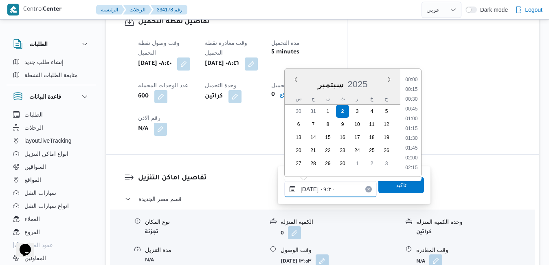
scroll to position [321, 0]
type input "[DATE] ٠٩:20"
click at [378, 186] on span "تاكيد" at bounding box center [401, 184] width 46 height 16
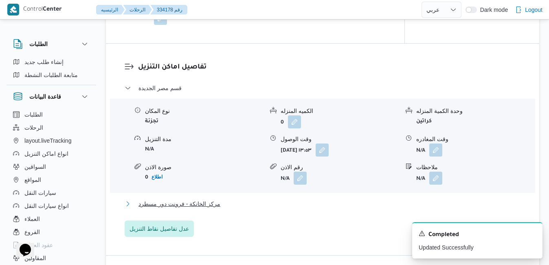
click at [328, 208] on button "مركز الخانكة - فرونت دور مسطرد" at bounding box center [323, 204] width 396 height 10
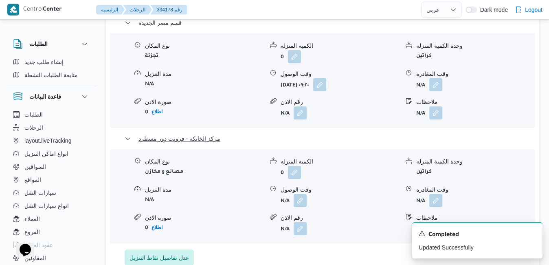
scroll to position [863, 0]
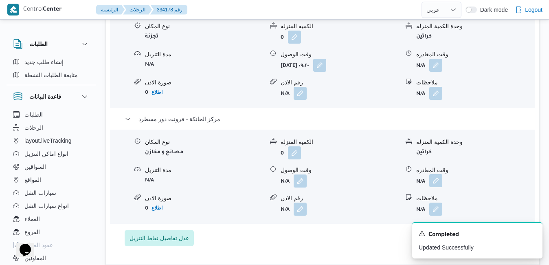
click at [436, 174] on button "button" at bounding box center [435, 180] width 13 height 13
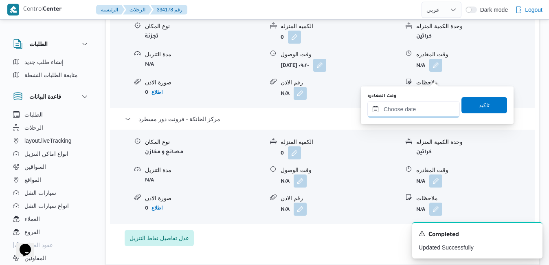
click at [416, 103] on input "وقت المغادره" at bounding box center [413, 109] width 92 height 16
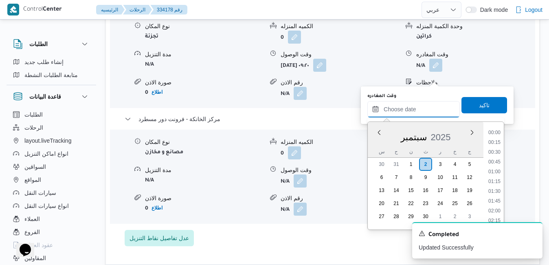
scroll to position [673, 0]
click at [378, 139] on div "سبتمبر 2025" at bounding box center [425, 135] width 116 height 21
click at [533, 231] on icon "Dismiss toast" at bounding box center [532, 232] width 7 height 7
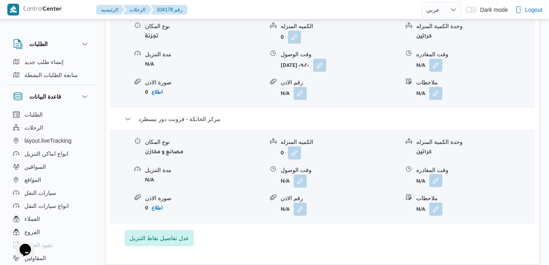
click at [439, 174] on button "button" at bounding box center [435, 180] width 13 height 13
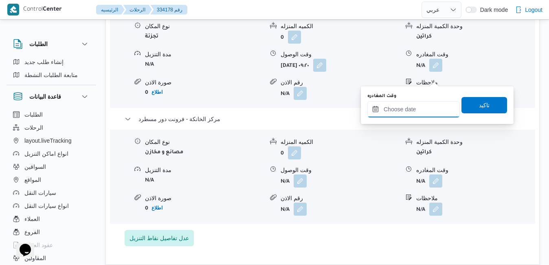
click at [427, 114] on input "وقت المغادره" at bounding box center [413, 109] width 92 height 16
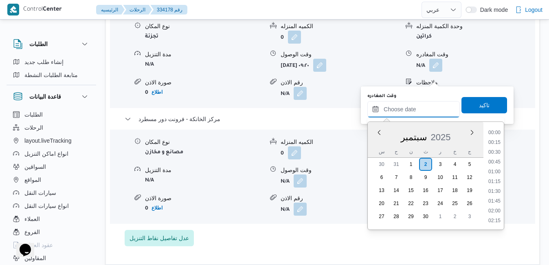
scroll to position [673, 0]
click at [375, 138] on div "سبتمبر 2025" at bounding box center [425, 135] width 116 height 21
click at [496, 185] on li "16:30" at bounding box center [494, 186] width 19 height 8
type input "[DATE] ١٦:٣٠"
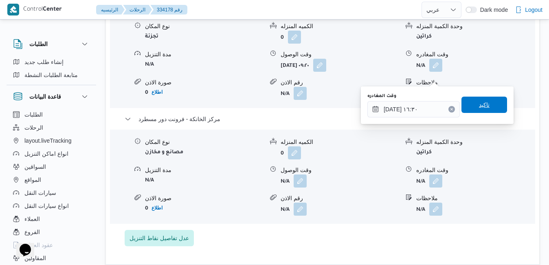
click at [479, 102] on span "تاكيد" at bounding box center [484, 105] width 11 height 10
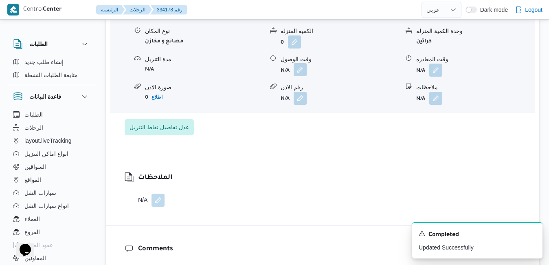
click at [301, 73] on button "button" at bounding box center [299, 69] width 13 height 13
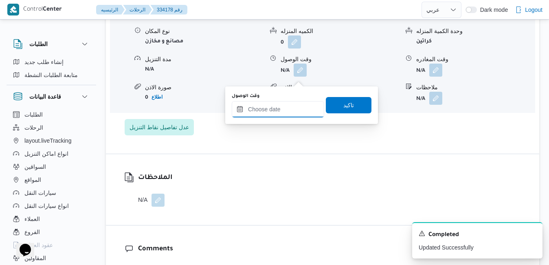
click at [293, 104] on input "وقت الوصول" at bounding box center [278, 109] width 92 height 16
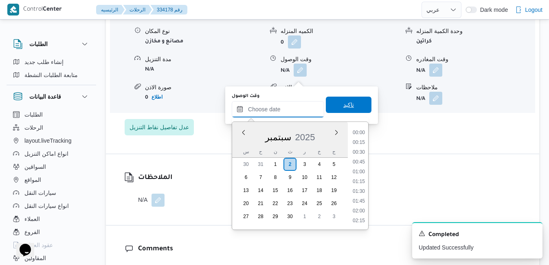
scroll to position [673, 0]
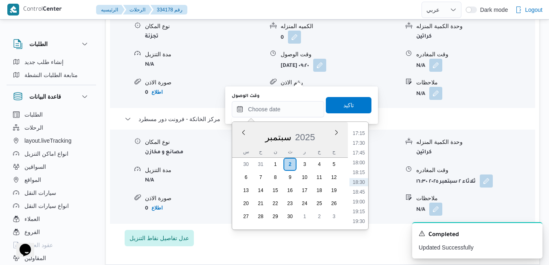
click at [243, 144] on div "سبتمبر 2025" at bounding box center [290, 135] width 116 height 21
click at [359, 177] on li "16:15" at bounding box center [358, 177] width 19 height 8
type input "[DATE] ١٦:١٥"
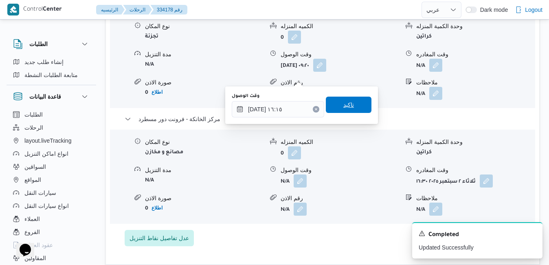
click at [343, 105] on span "تاكيد" at bounding box center [348, 105] width 11 height 10
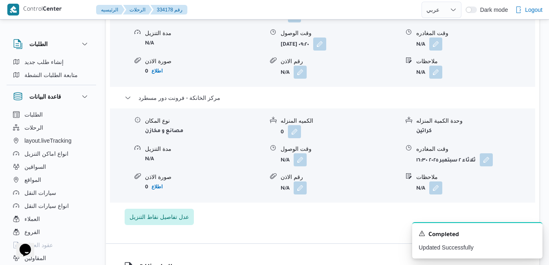
scroll to position [765, 0]
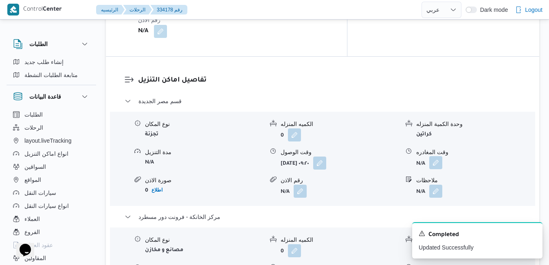
click at [437, 156] on button "button" at bounding box center [435, 162] width 13 height 13
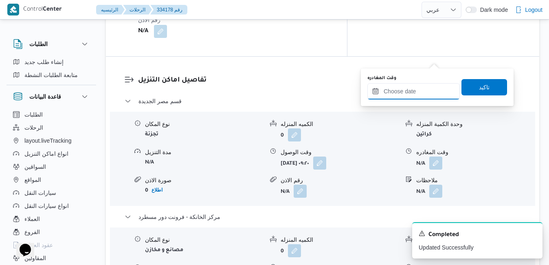
click at [408, 88] on input "وقت المغادره" at bounding box center [413, 91] width 92 height 16
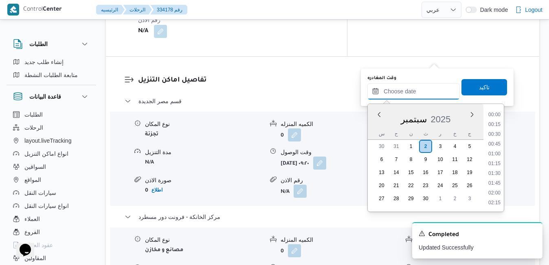
scroll to position [673, 0]
click at [378, 126] on div "سبتمبر 2025" at bounding box center [425, 117] width 116 height 21
click at [496, 141] on li "15:45" at bounding box center [494, 139] width 19 height 8
type input "[DATE] ١٥:٤٥"
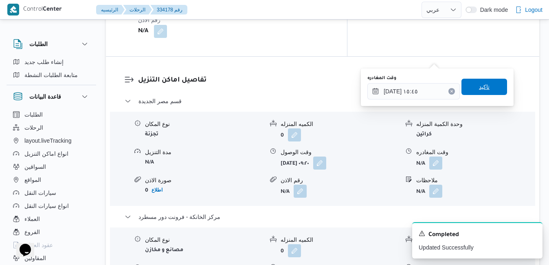
click at [493, 90] on span "تاكيد" at bounding box center [484, 87] width 46 height 16
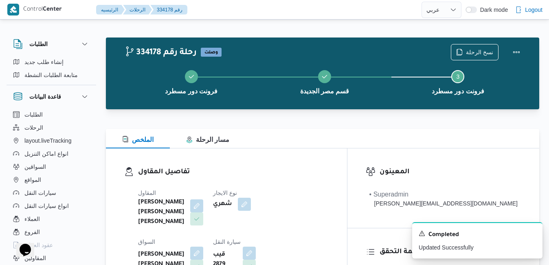
scroll to position [0, 0]
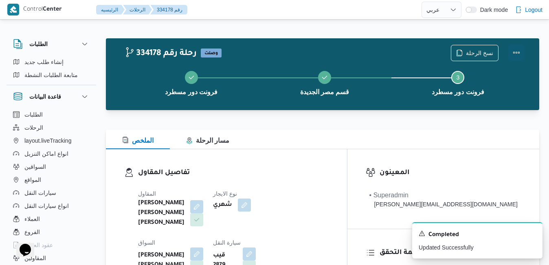
click at [517, 53] on button "Actions" at bounding box center [516, 52] width 16 height 16
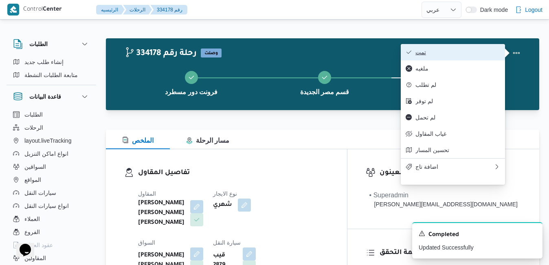
click at [456, 55] on span "تمت" at bounding box center [457, 52] width 85 height 7
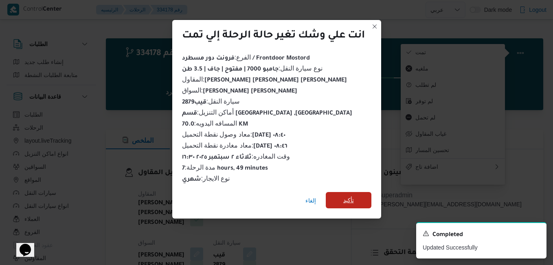
click at [349, 202] on span "تأكيد" at bounding box center [349, 200] width 46 height 16
